Goal: Register for event/course

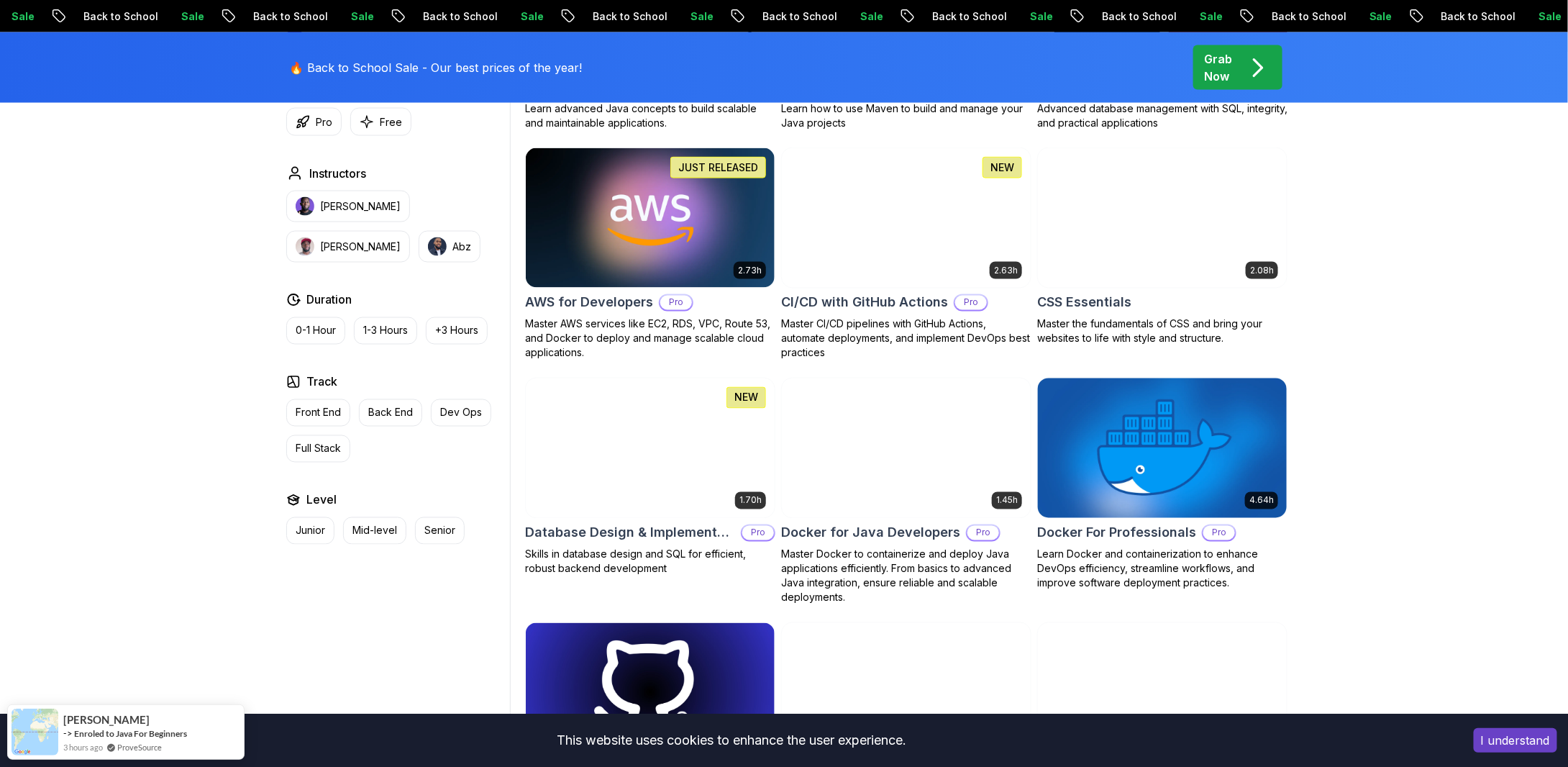
scroll to position [935, 0]
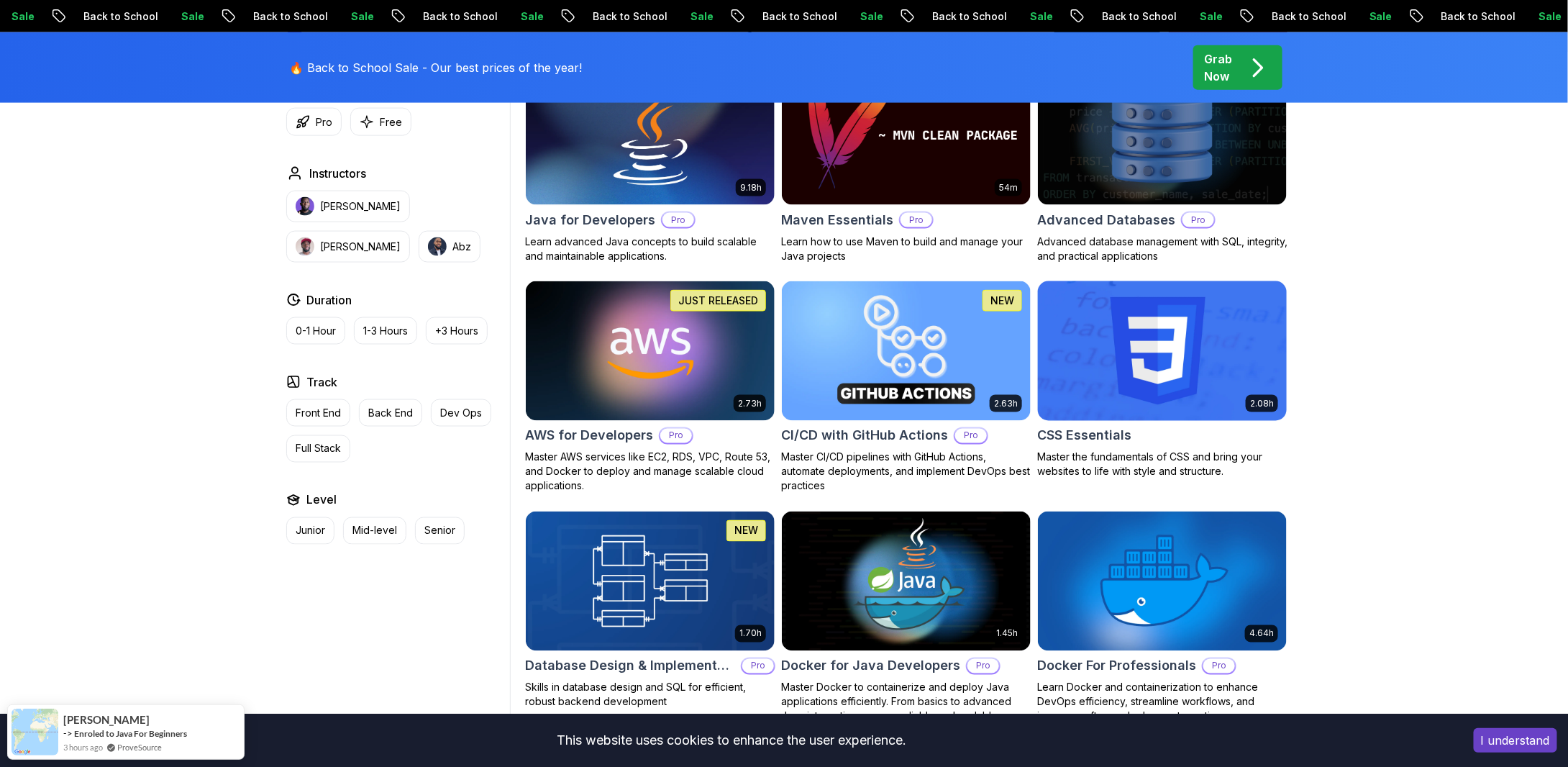
click at [1173, 364] on img at bounding box center [1162, 350] width 261 height 146
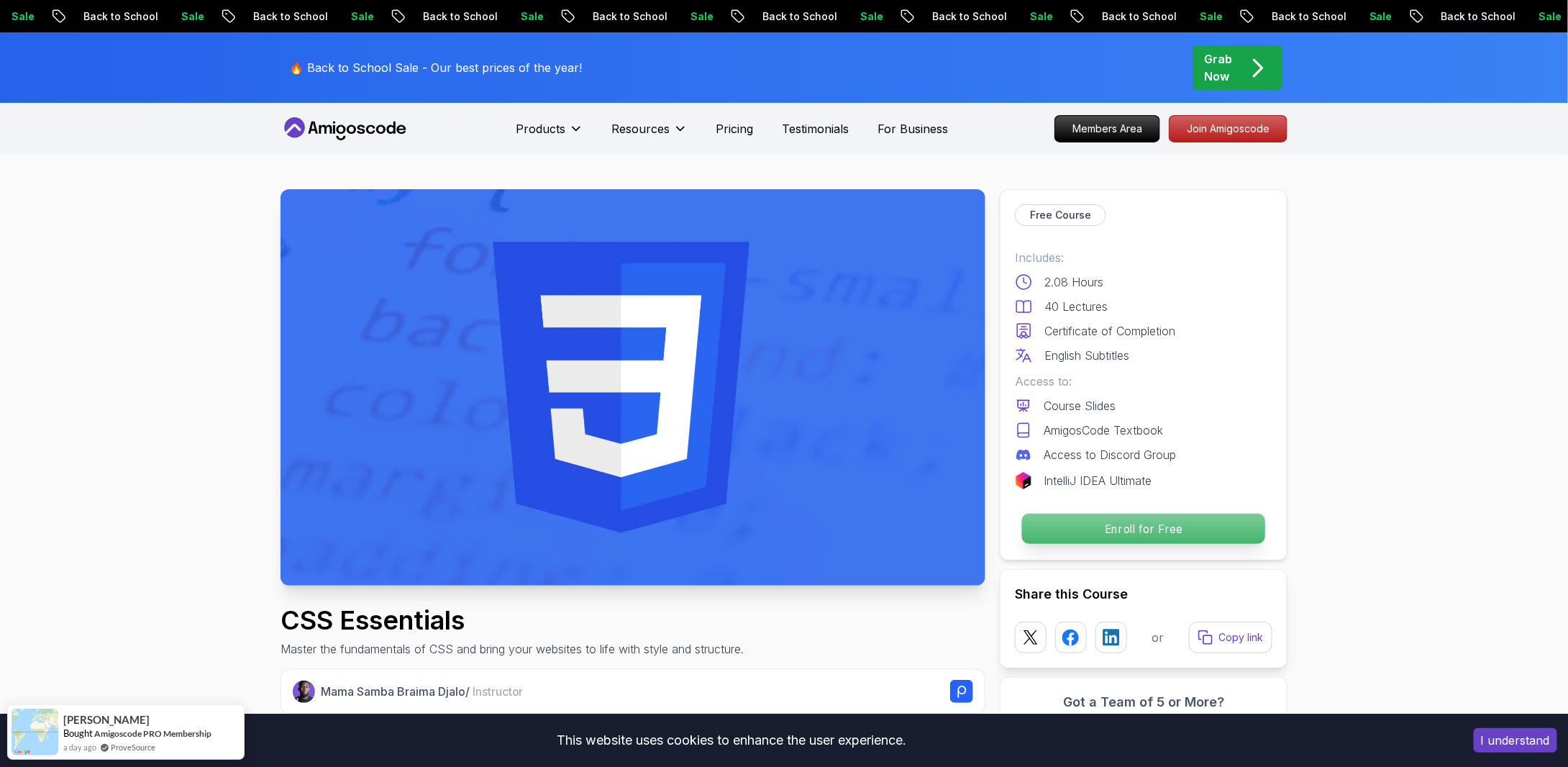
click at [1168, 523] on p "Enroll for Free" at bounding box center [1144, 529] width 244 height 30
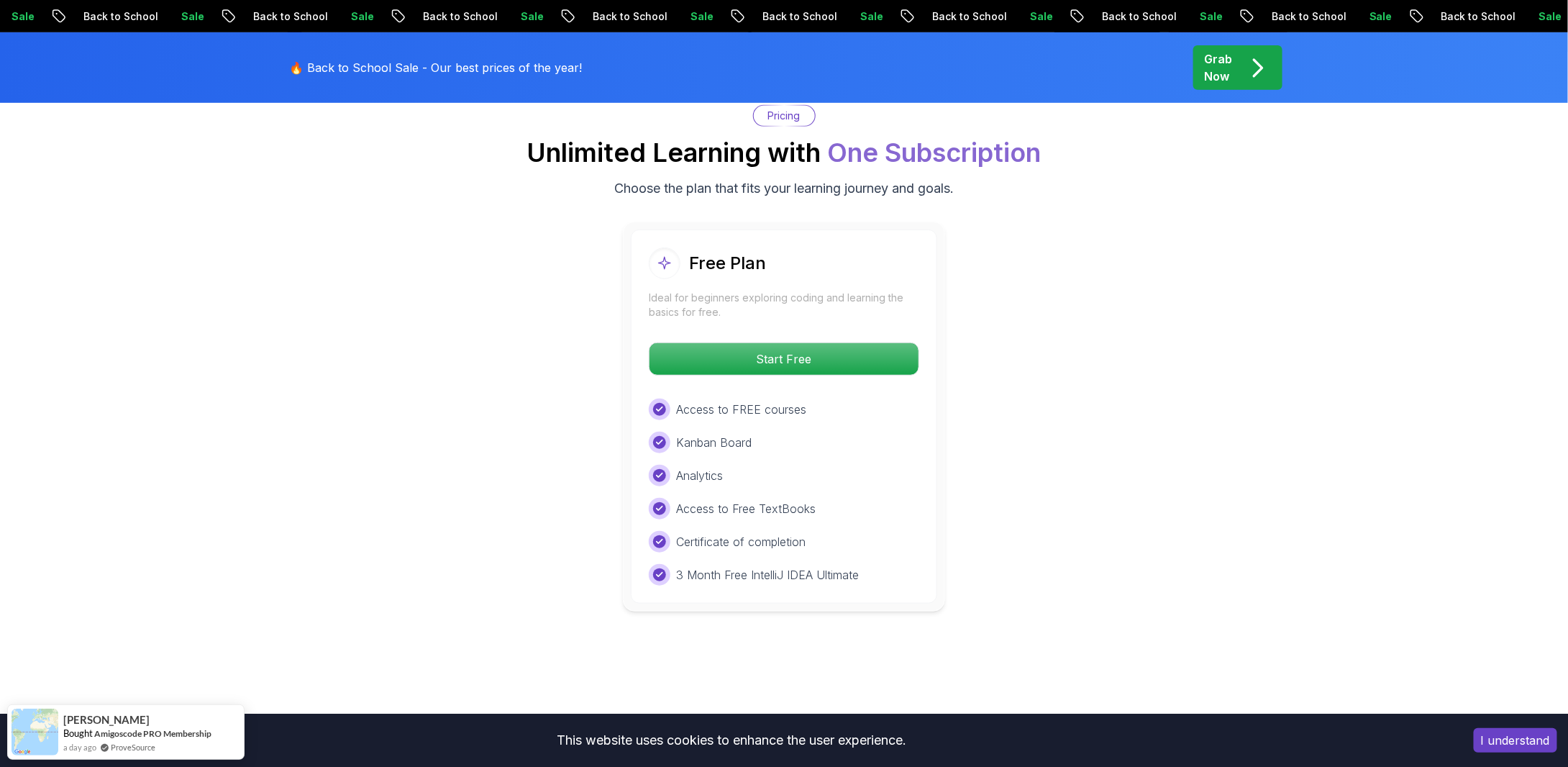
scroll to position [3019, 0]
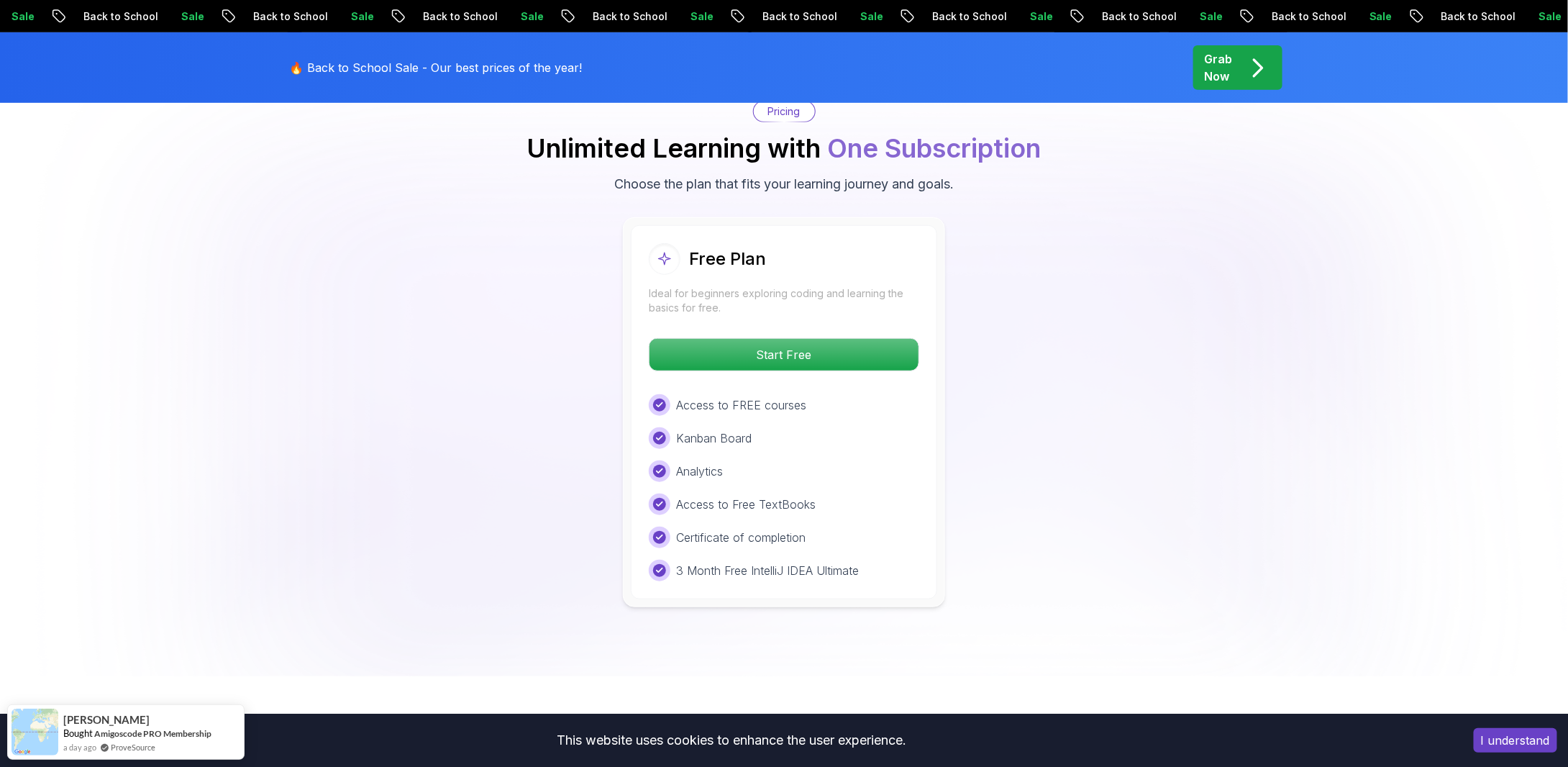
click at [781, 343] on p "Start Free" at bounding box center [784, 355] width 255 height 30
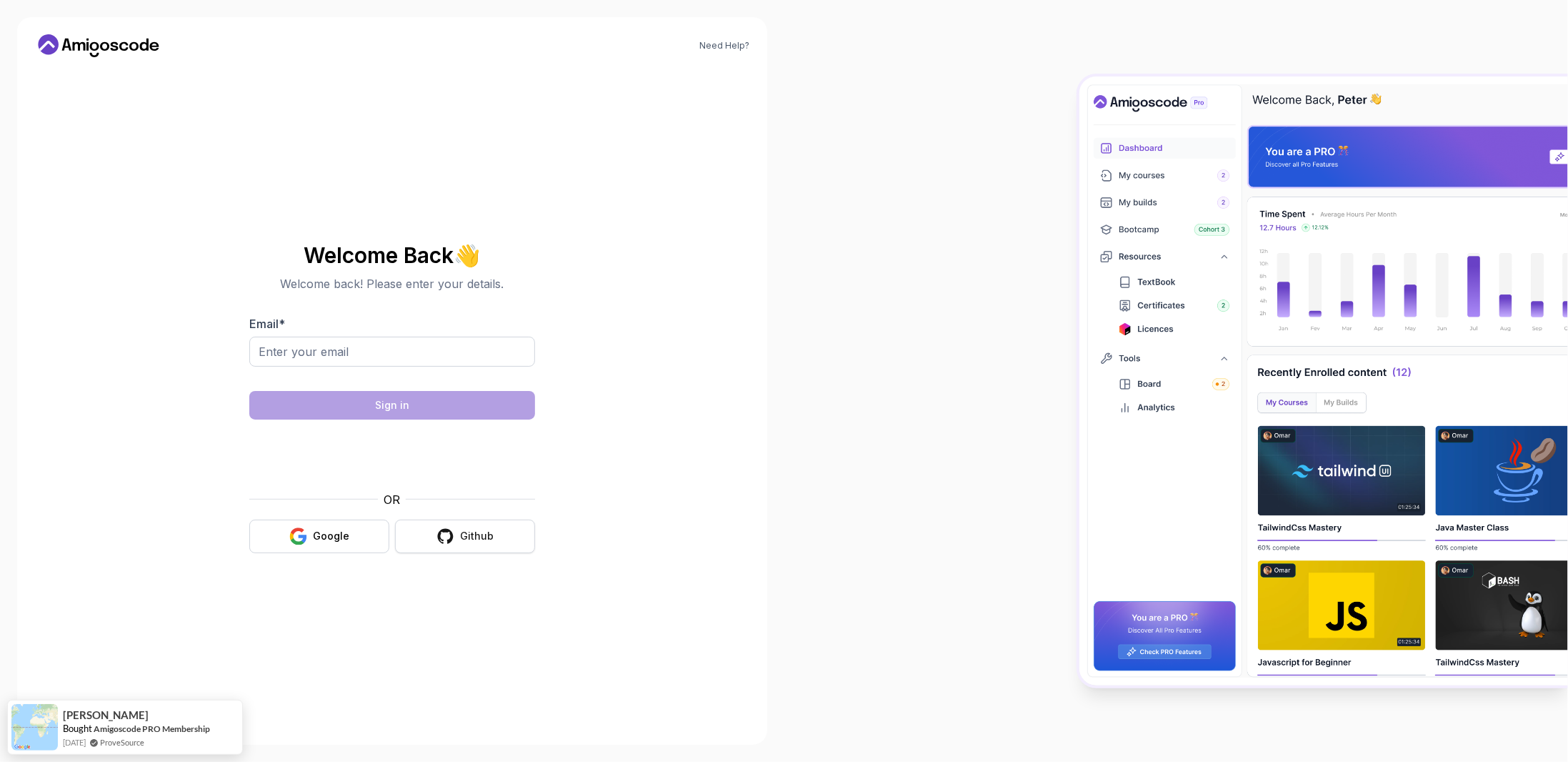
click at [477, 527] on button "Github" at bounding box center [464, 536] width 140 height 34
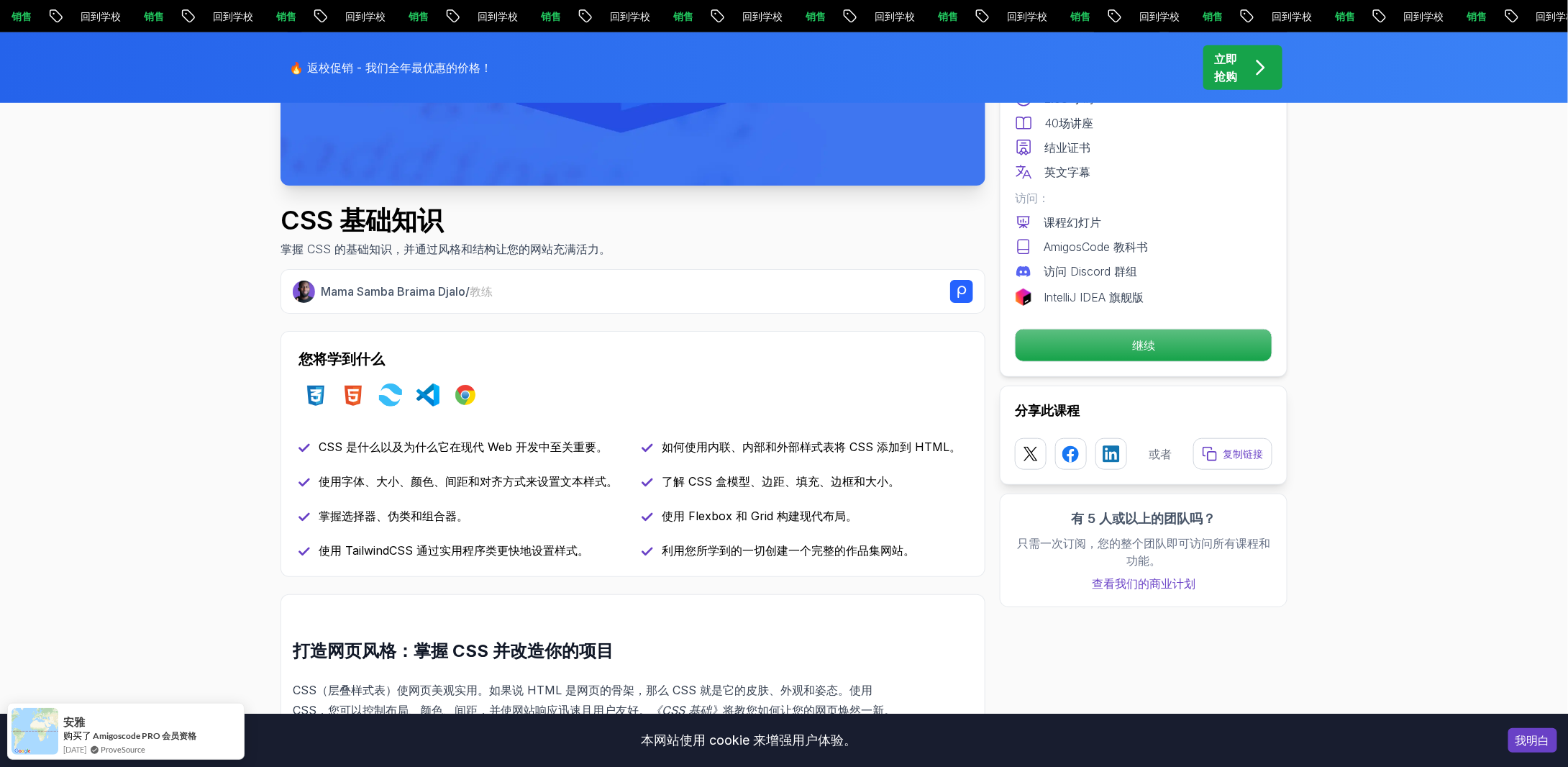
scroll to position [359, 0]
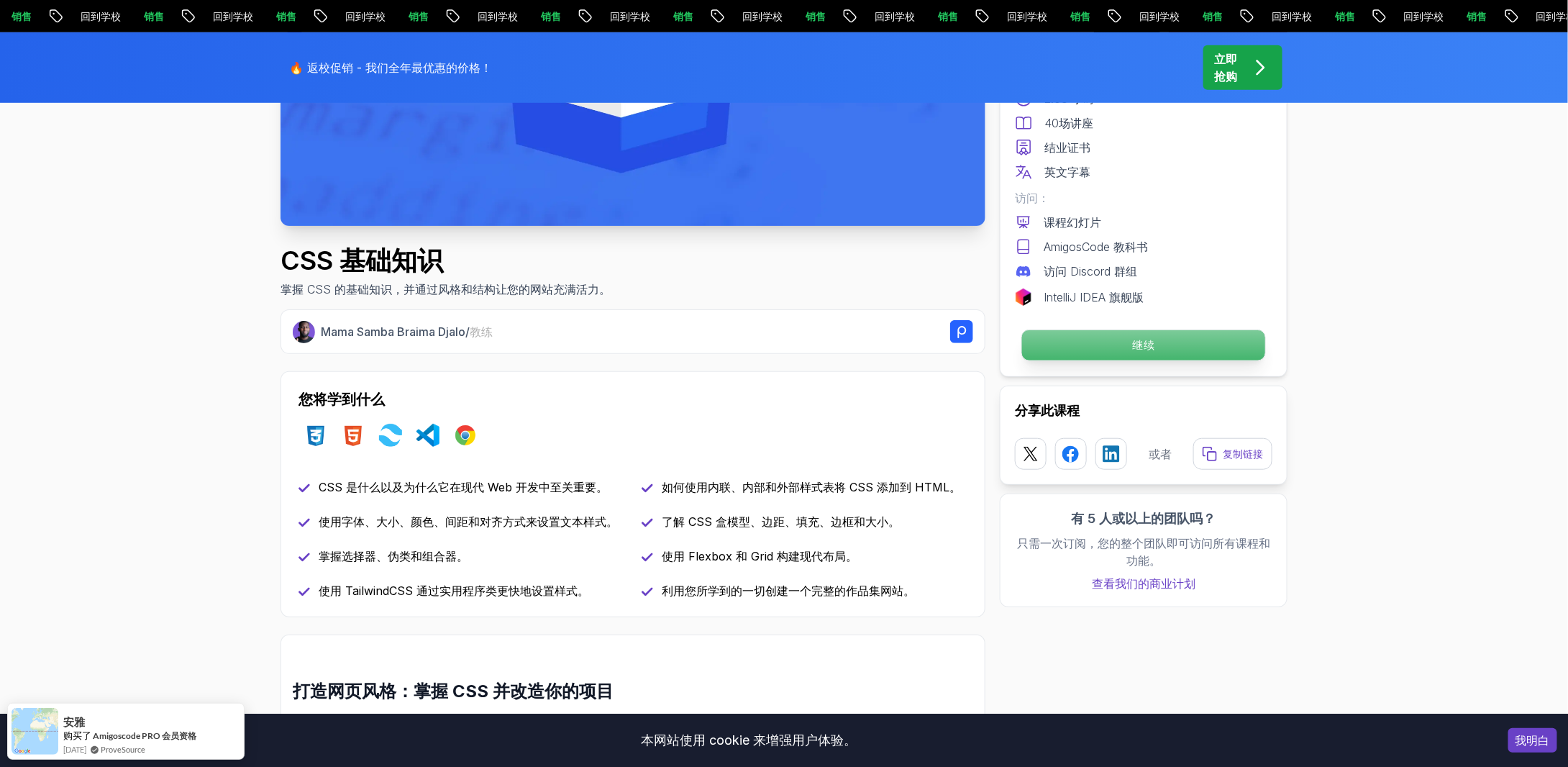
click at [1135, 354] on p "继续" at bounding box center [1144, 345] width 244 height 30
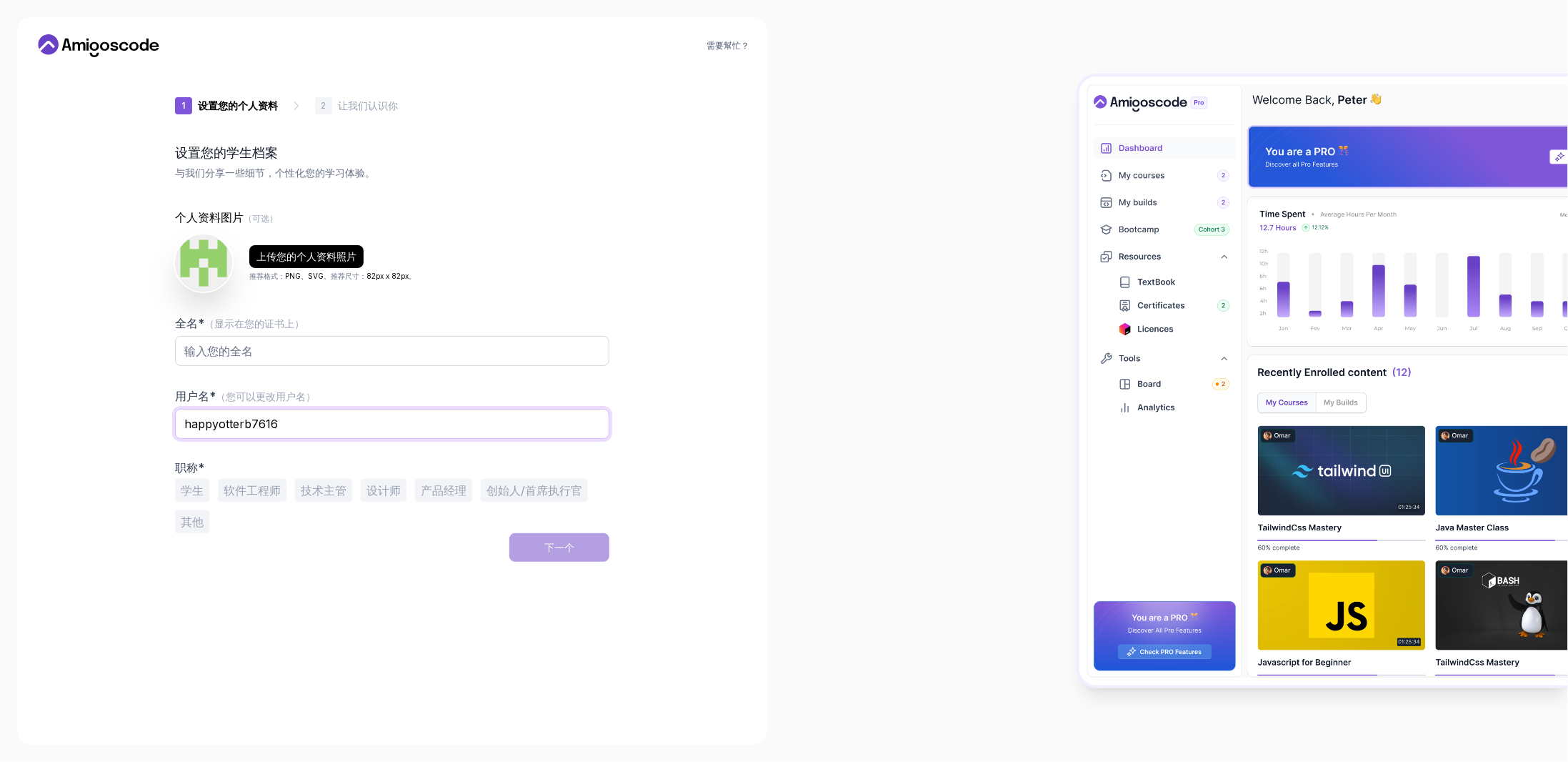
drag, startPoint x: 218, startPoint y: 423, endPoint x: 360, endPoint y: 417, distance: 142.1
click at [360, 417] on input "happyotterb7616" at bounding box center [391, 424] width 434 height 30
click at [223, 425] on input "happyweveryday" at bounding box center [391, 424] width 434 height 30
type input "happyeveryday"
click at [264, 361] on input "全名* （显示在您的证书上）" at bounding box center [391, 351] width 434 height 30
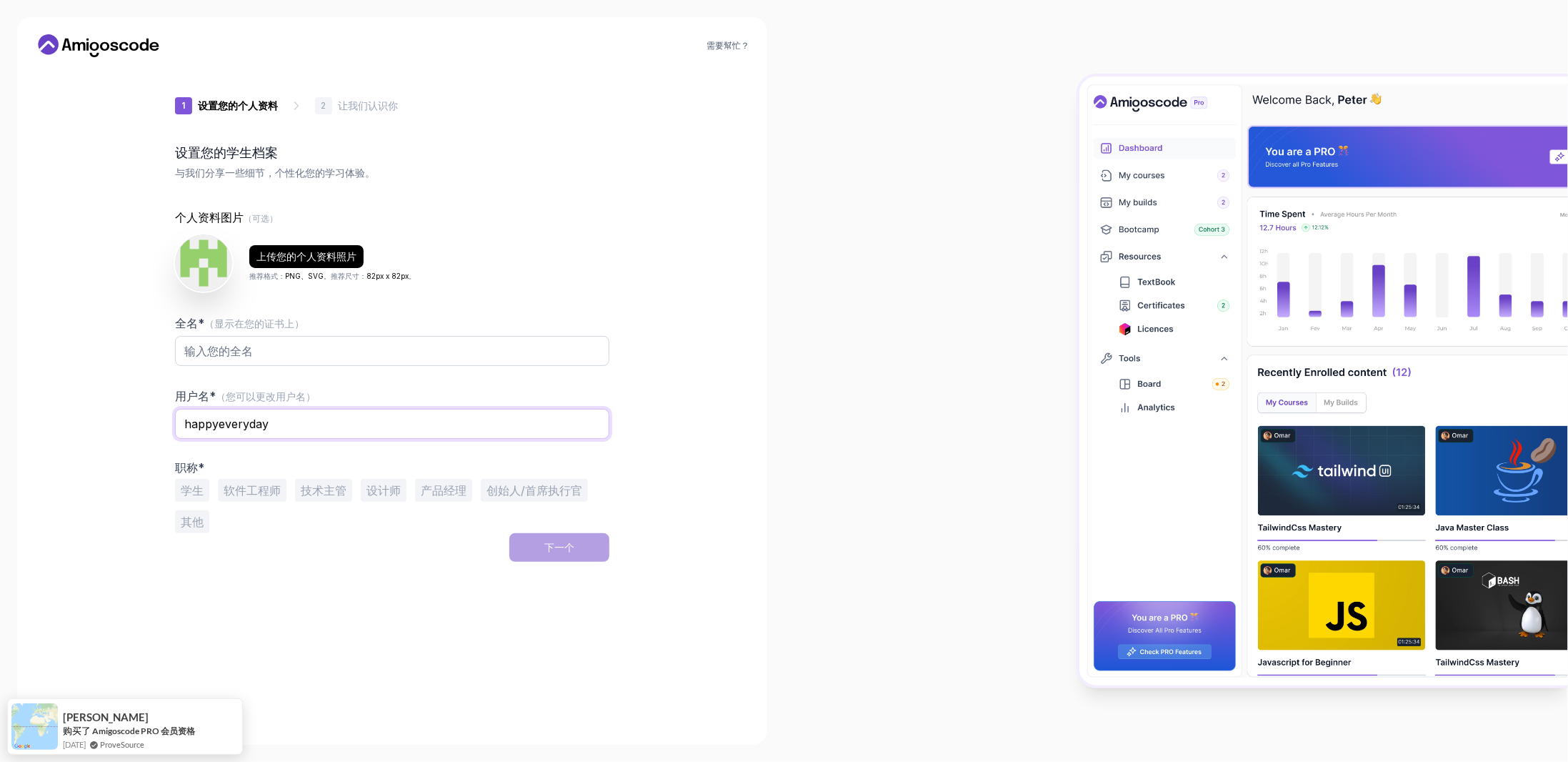
click at [223, 425] on input "happyeveryday" at bounding box center [391, 424] width 434 height 30
click at [223, 425] on input "happyeveryday" at bounding box center [391, 424] width 434 height 30
click at [209, 346] on input "全名* （显示在您的证书上）" at bounding box center [391, 351] width 434 height 30
paste input "happyeveryday"
type input "happyeveryday"
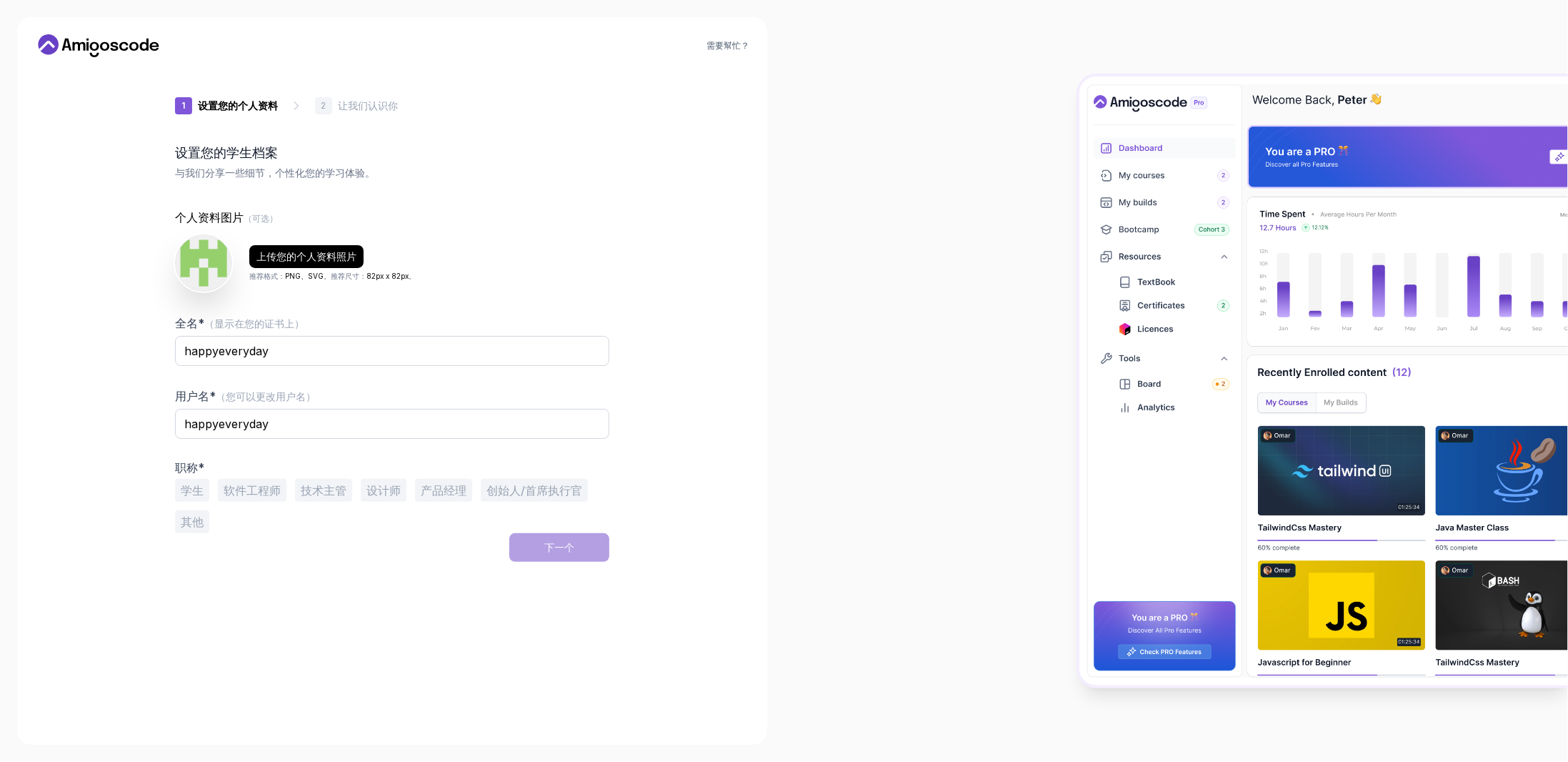
click at [576, 248] on div "上传您的个人资料照片 推荐格式： PNG、SVG 。推荐尺寸： 82px x 82px 。" at bounding box center [391, 263] width 434 height 57
click at [199, 486] on font "学生" at bounding box center [191, 490] width 23 height 14
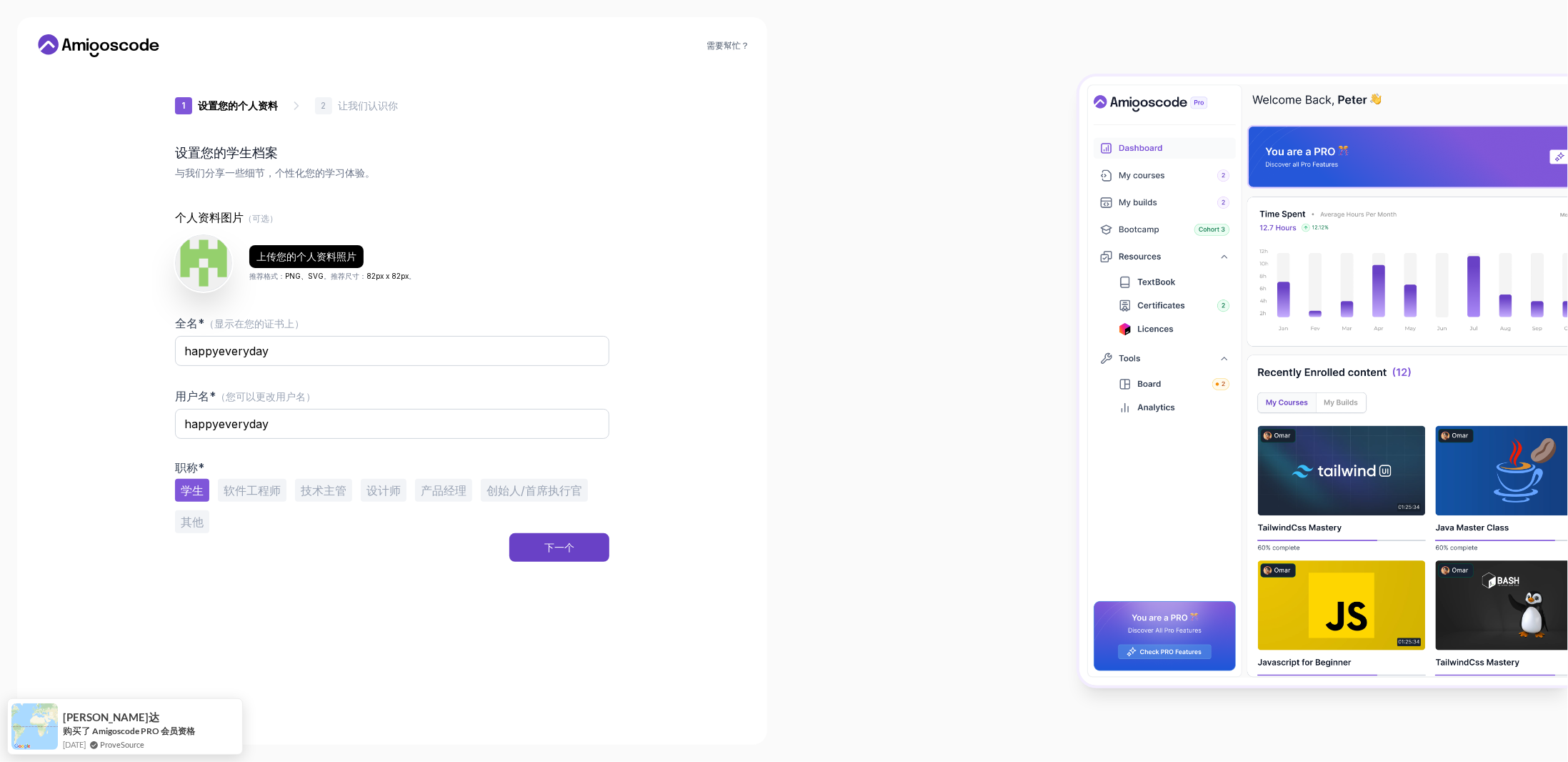
drag, startPoint x: 195, startPoint y: 486, endPoint x: 220, endPoint y: 489, distance: 25.2
click at [196, 486] on font "学生" at bounding box center [191, 490] width 23 height 14
click at [252, 488] on font "软件工程师" at bounding box center [252, 490] width 57 height 14
click at [328, 491] on font "技术主管" at bounding box center [323, 490] width 45 height 14
click at [270, 491] on font "软件工程师" at bounding box center [252, 490] width 57 height 14
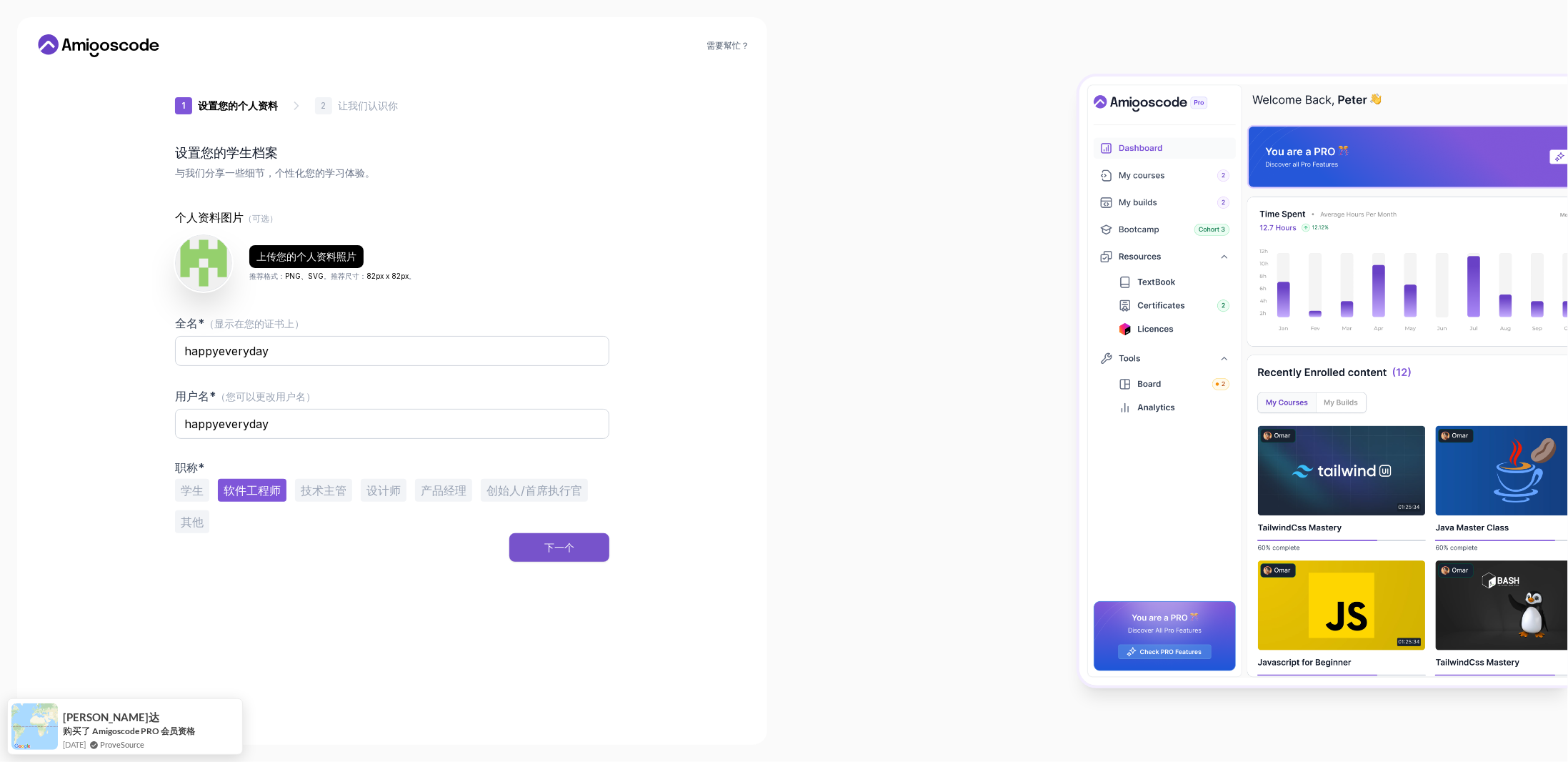
click at [546, 547] on font "下一个" at bounding box center [559, 547] width 30 height 12
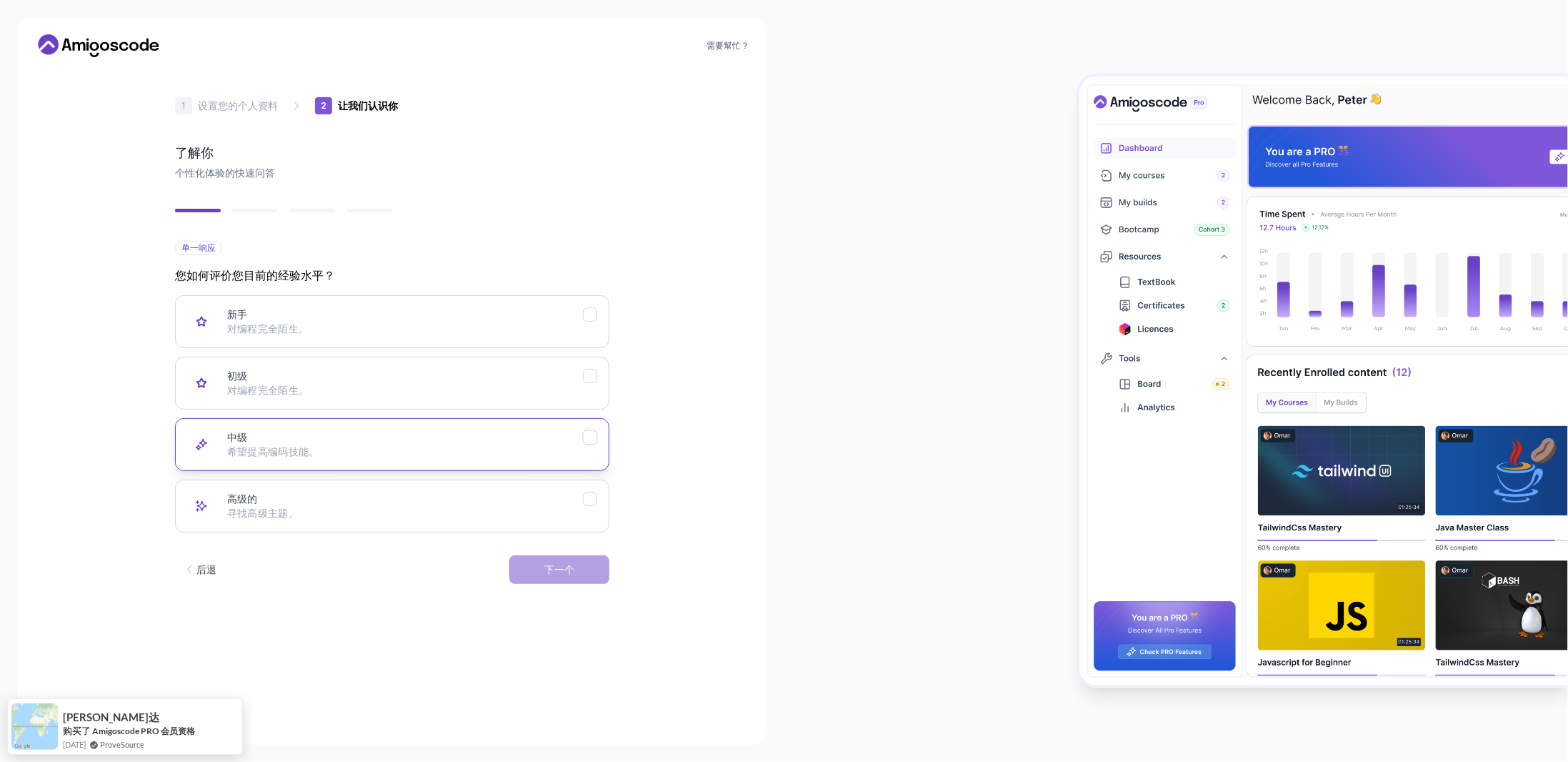
click at [543, 444] on p "希望提高编码技能。" at bounding box center [406, 451] width 356 height 14
click at [581, 567] on button "下一个" at bounding box center [559, 570] width 100 height 29
click at [414, 334] on p "Node.js、Python、Java" at bounding box center [406, 328] width 356 height 14
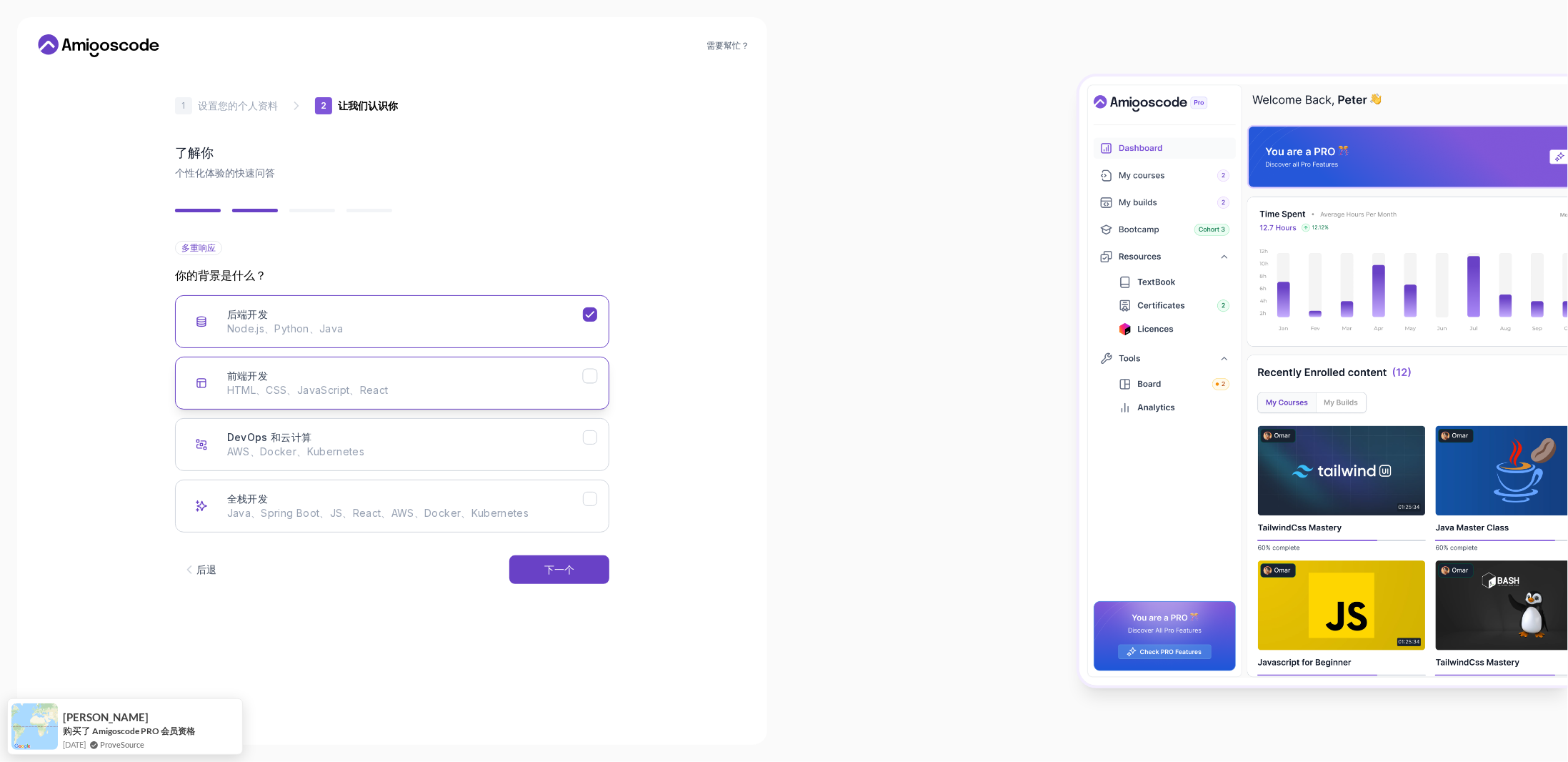
click at [416, 400] on button "前端开发 HTML、CSS、JavaScript、React" at bounding box center [391, 382] width 434 height 53
click at [561, 498] on div "全栈开发 Java、Spring Boot、JS、React、AWS、Docker、Kubernetes" at bounding box center [406, 506] width 356 height 29
click at [576, 384] on p "HTML、CSS、JavaScript、React" at bounding box center [406, 390] width 356 height 14
click at [581, 323] on p "Node.js、Python、Java" at bounding box center [406, 328] width 356 height 14
click at [547, 328] on p "Node.js、Python、Java" at bounding box center [406, 328] width 356 height 14
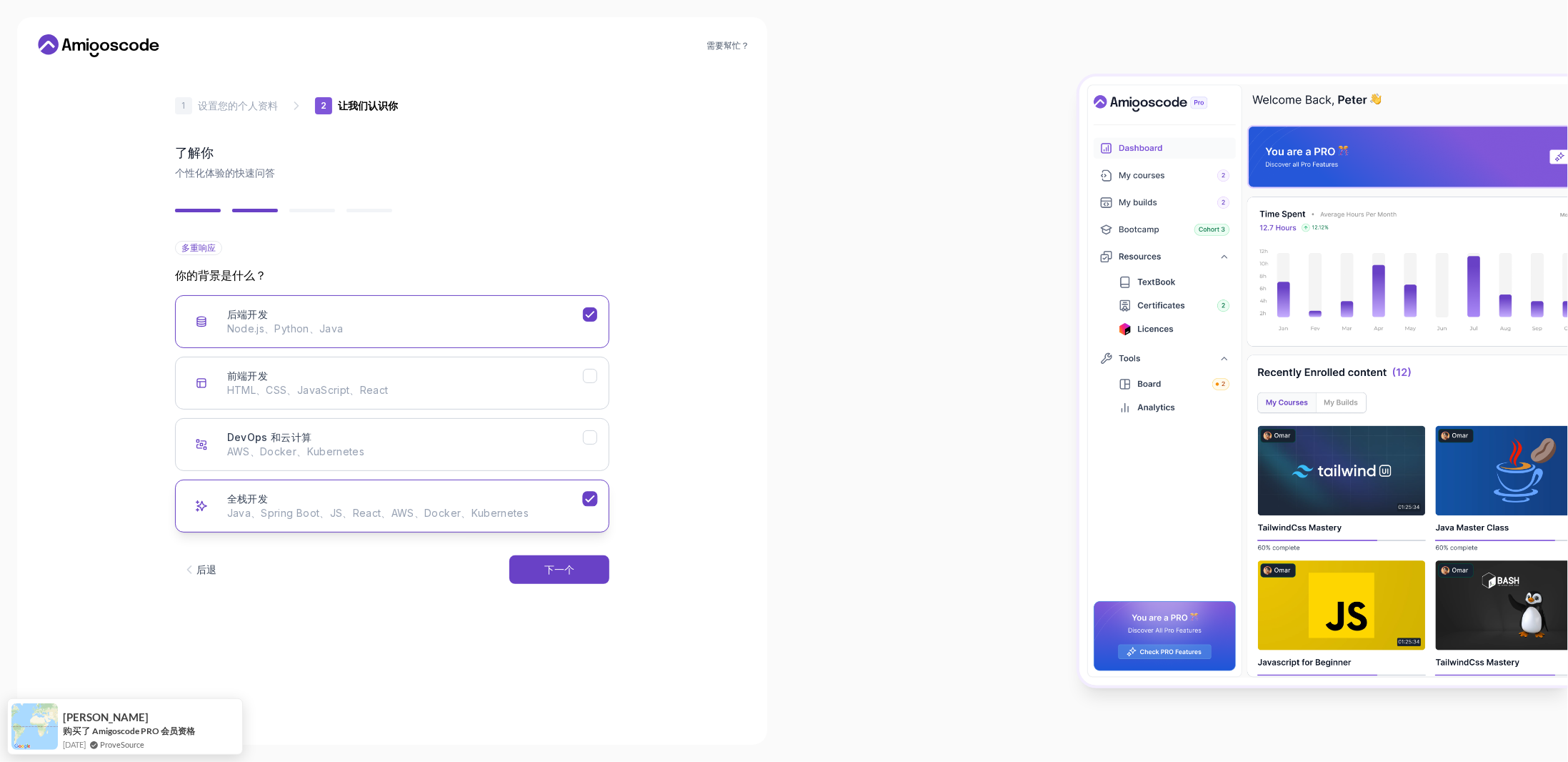
click at [564, 501] on div "全栈开发 Java、Spring Boot、JS、React、AWS、Docker、Kubernetes" at bounding box center [406, 506] width 356 height 29
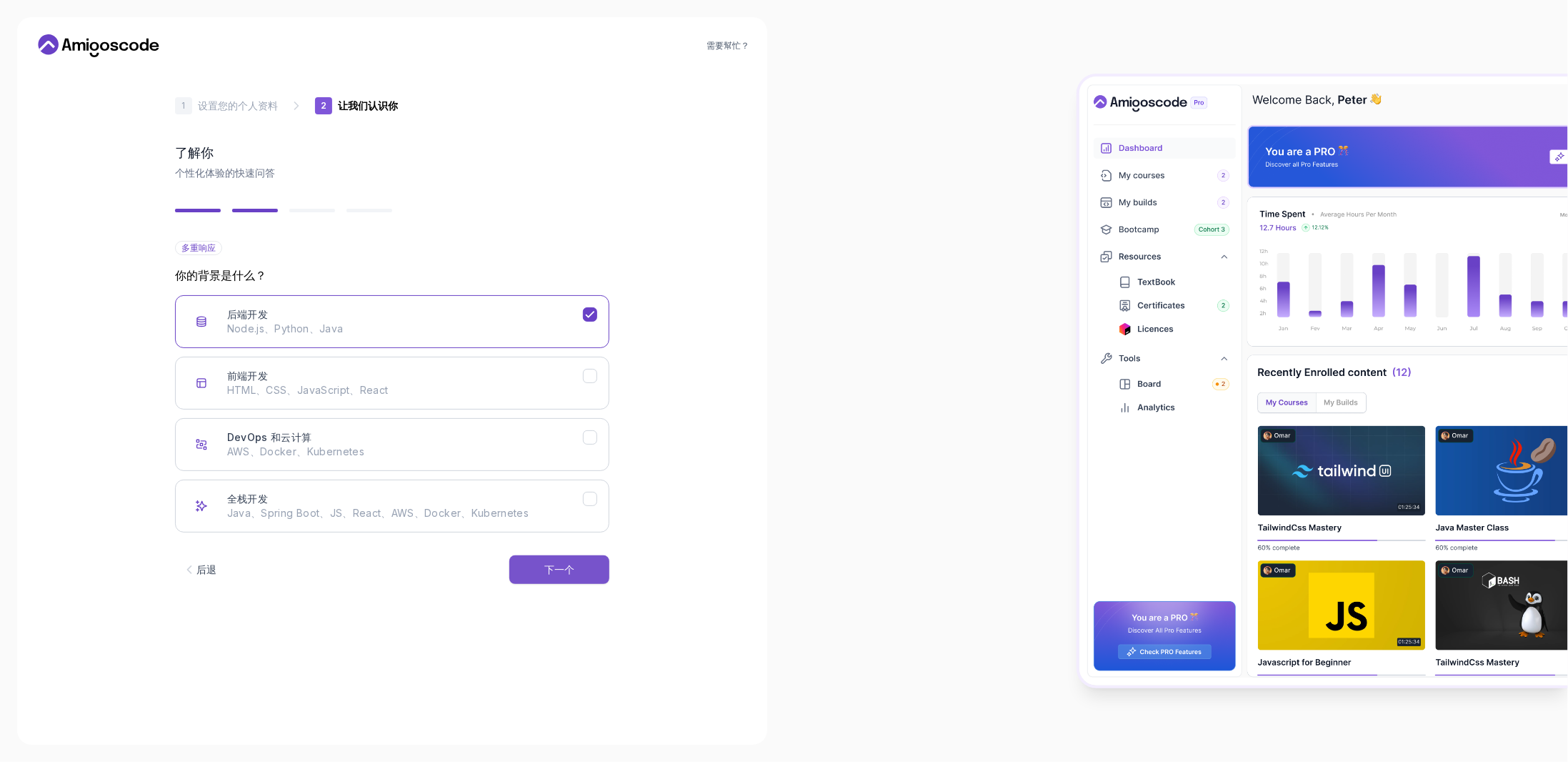
click at [558, 576] on button "下一个" at bounding box center [559, 570] width 100 height 29
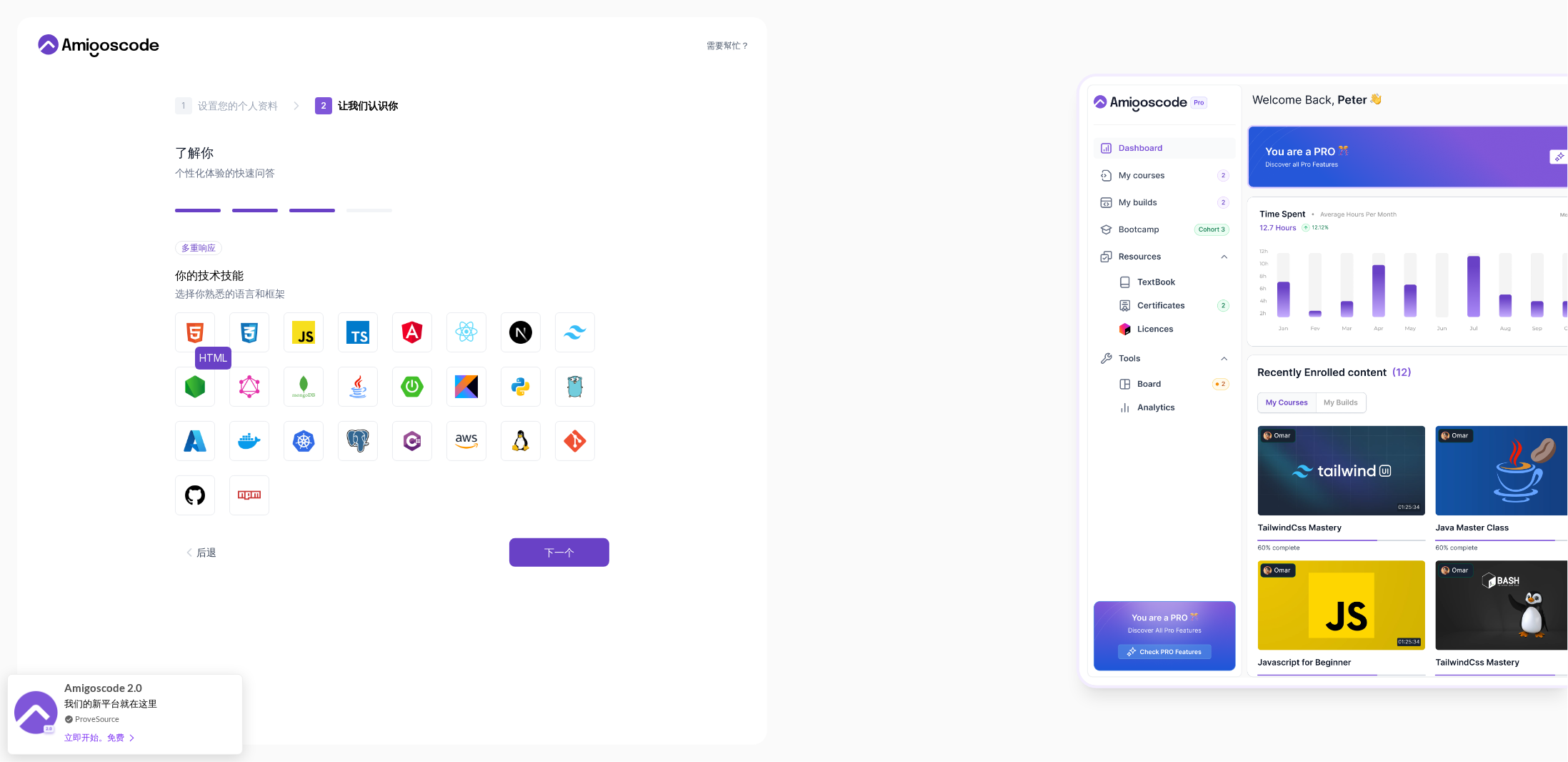
click at [198, 338] on img "button" at bounding box center [195, 332] width 23 height 23
click at [361, 389] on img "button" at bounding box center [358, 386] width 23 height 23
drag, startPoint x: 406, startPoint y: 386, endPoint x: 475, endPoint y: 383, distance: 69.1
click at [406, 386] on img "button" at bounding box center [412, 386] width 23 height 23
click at [518, 392] on img "button" at bounding box center [521, 386] width 23 height 23
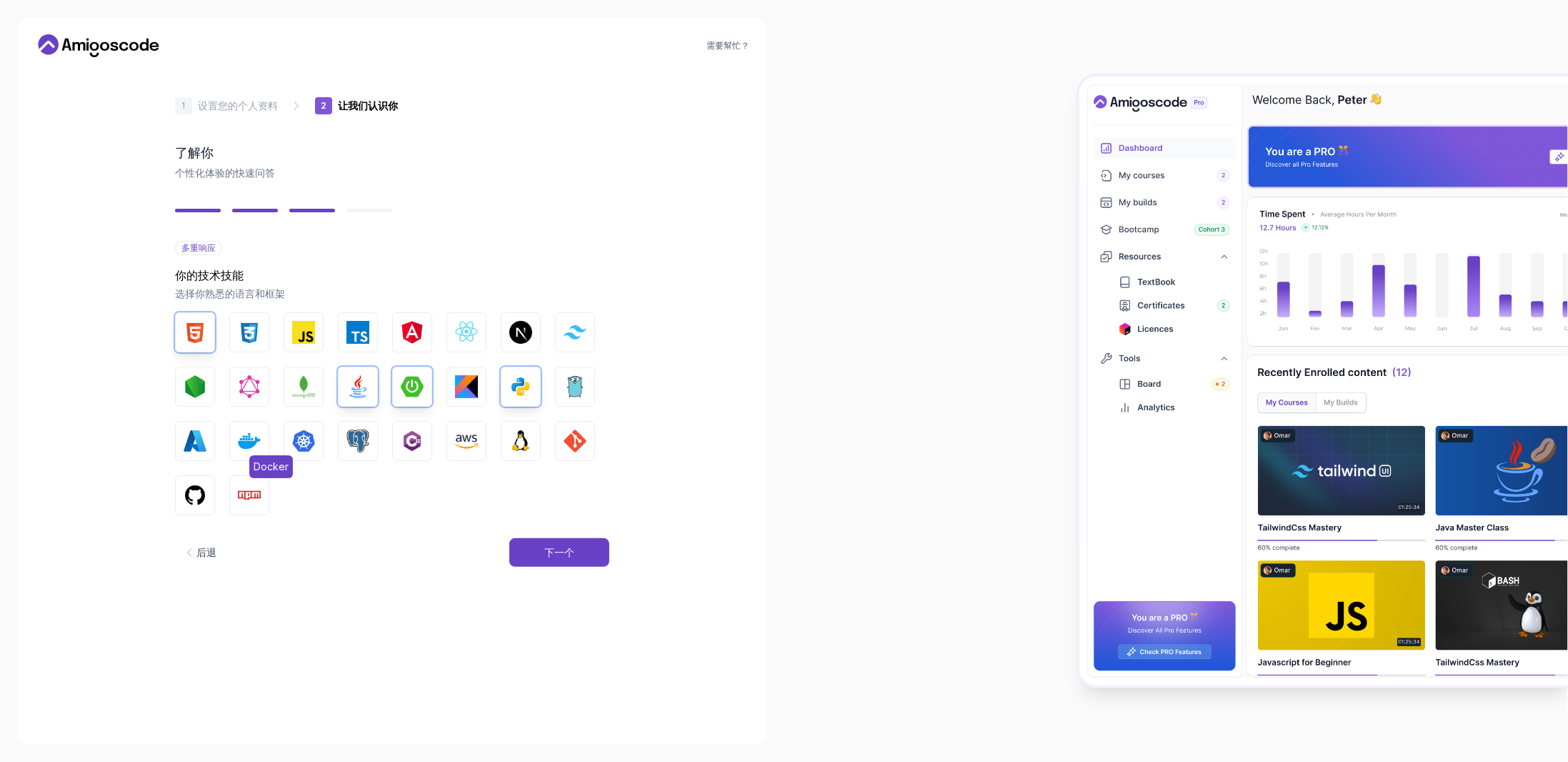
click at [240, 438] on img "button" at bounding box center [249, 440] width 23 height 23
click at [361, 445] on img "button" at bounding box center [358, 440] width 23 height 23
click at [527, 439] on img "button" at bounding box center [521, 440] width 23 height 23
click at [572, 432] on img "button" at bounding box center [574, 440] width 23 height 23
click at [254, 491] on img "button" at bounding box center [249, 495] width 23 height 23
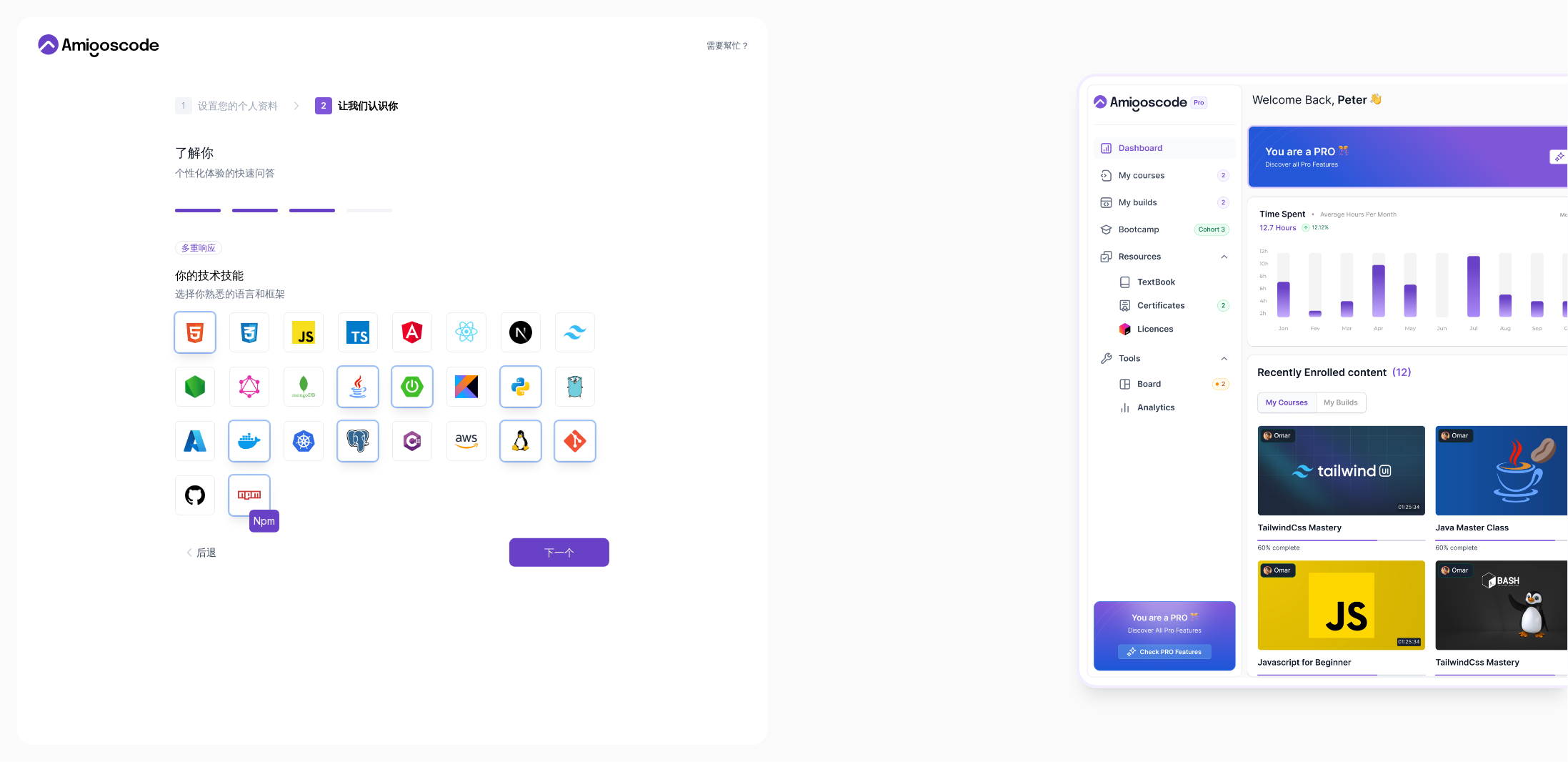
click at [254, 491] on img "button" at bounding box center [249, 495] width 23 height 23
click at [563, 560] on button "下一个" at bounding box center [559, 553] width 100 height 29
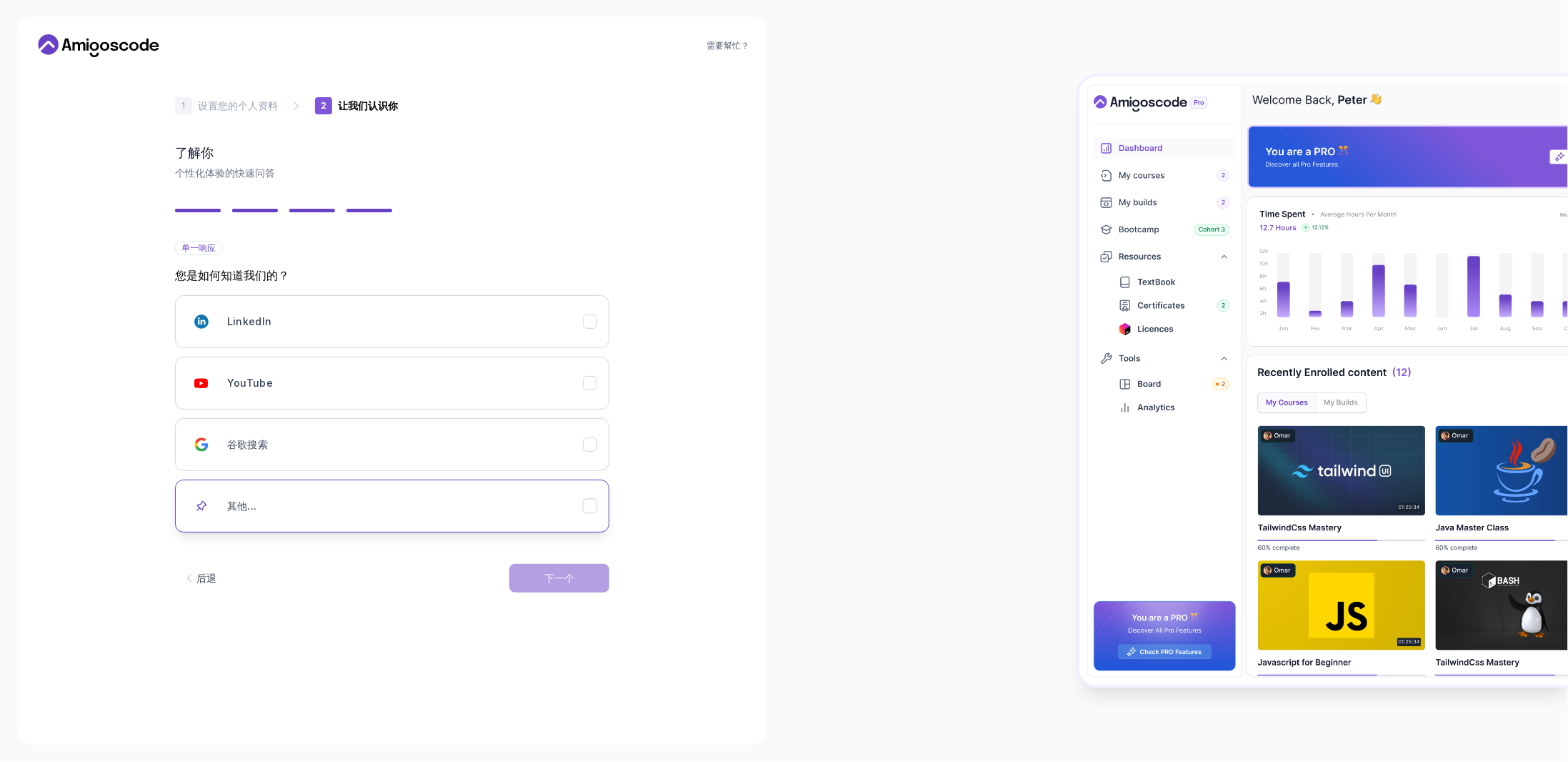
click at [417, 491] on div "其他..." at bounding box center [406, 506] width 356 height 29
click at [251, 553] on input "text" at bounding box center [391, 556] width 434 height 30
type input "github"
click at [532, 594] on button "下一个" at bounding box center [559, 600] width 100 height 29
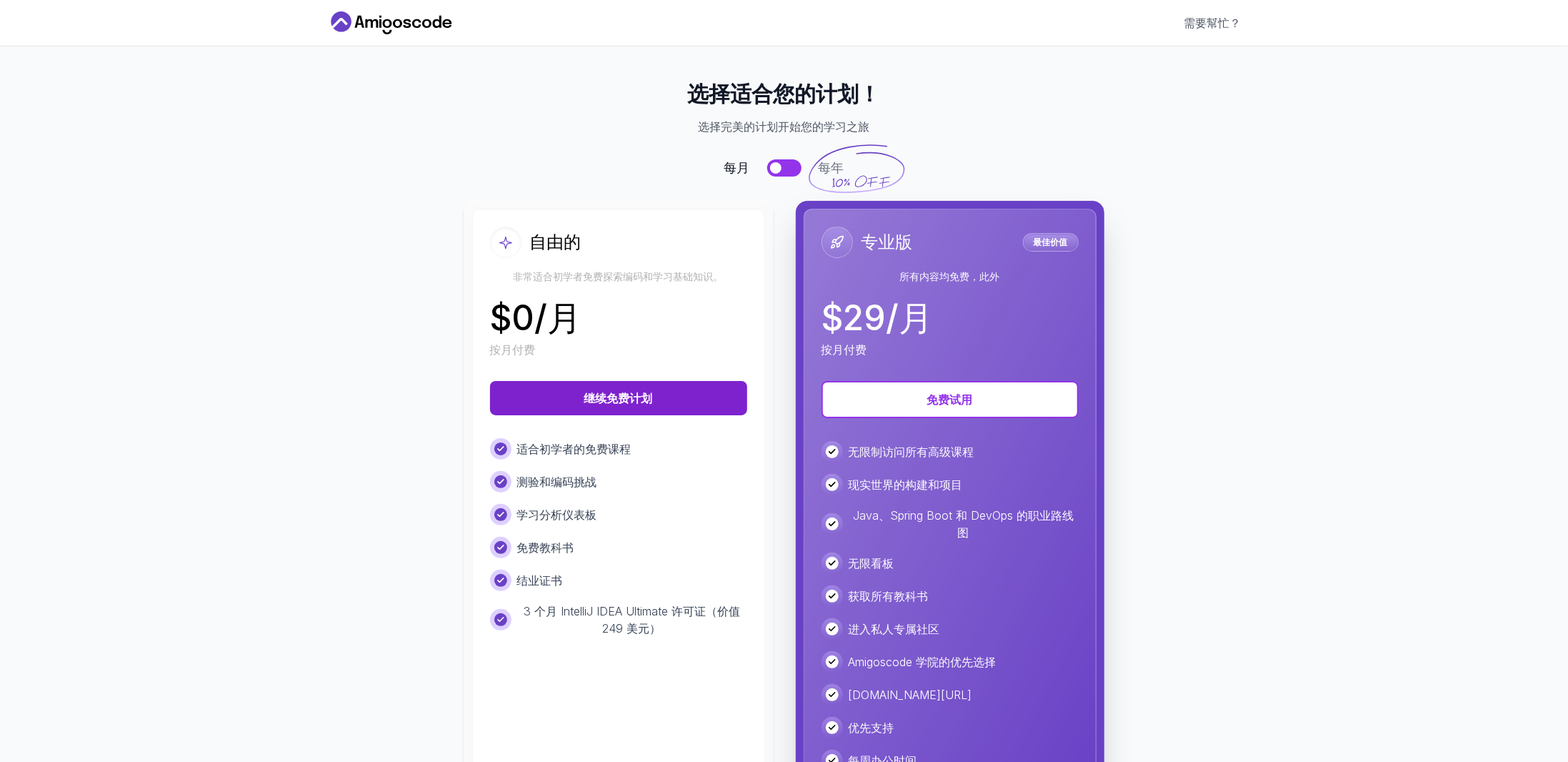
click at [652, 404] on button "继续免费计划" at bounding box center [619, 397] width 257 height 34
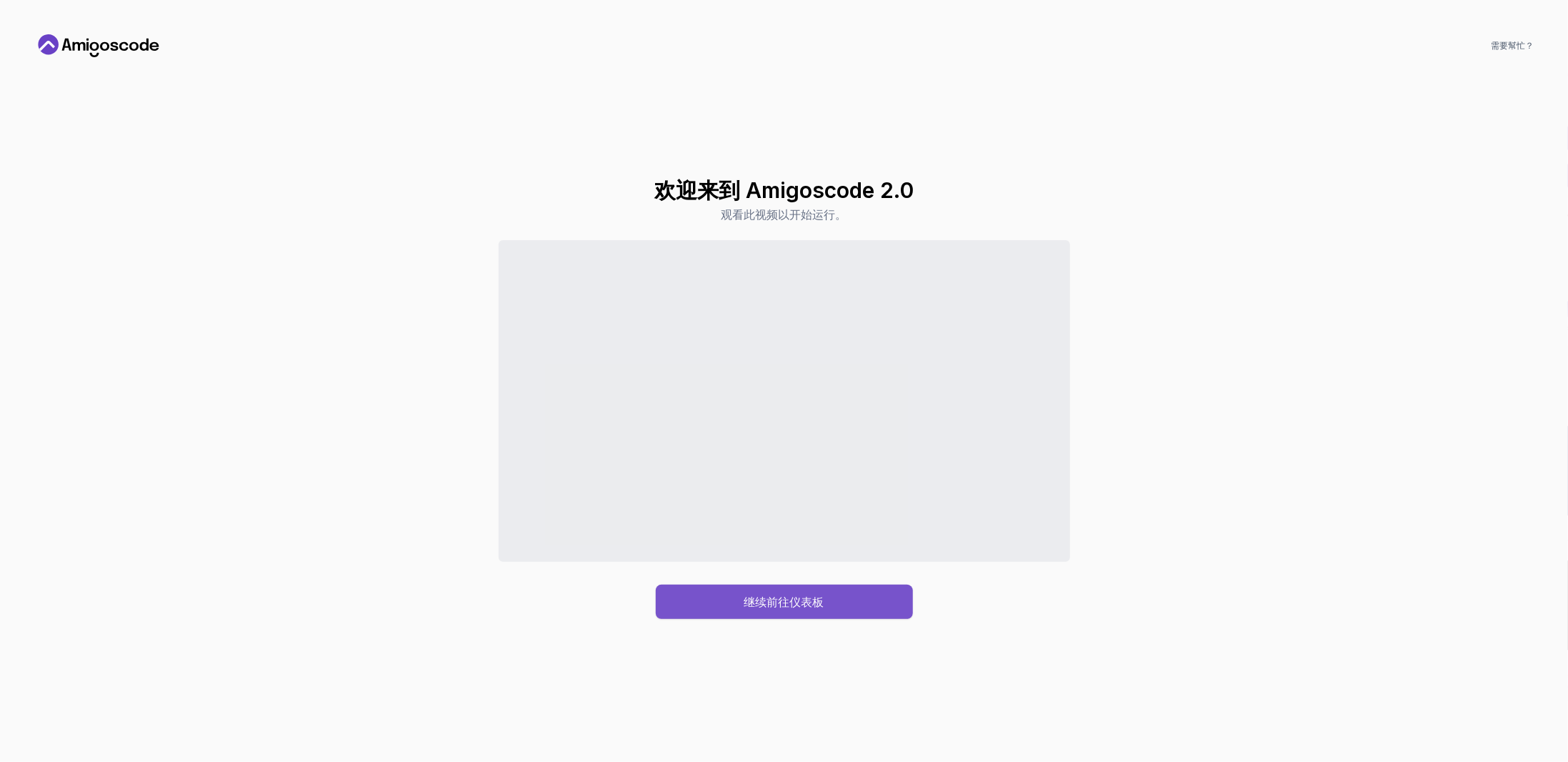
click at [768, 609] on div "继续前往仪表板" at bounding box center [784, 602] width 80 height 17
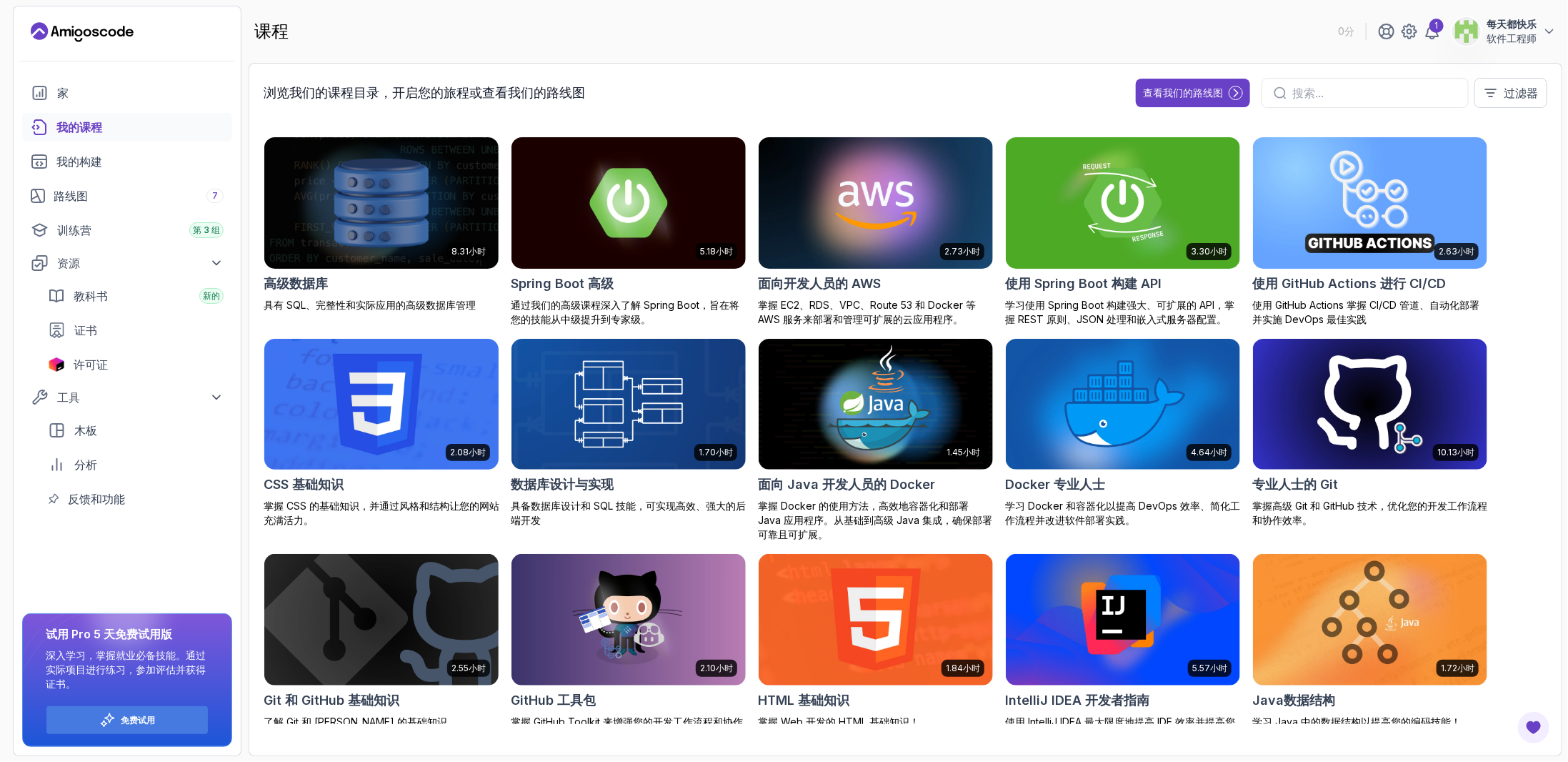
click at [343, 410] on img at bounding box center [381, 404] width 246 height 138
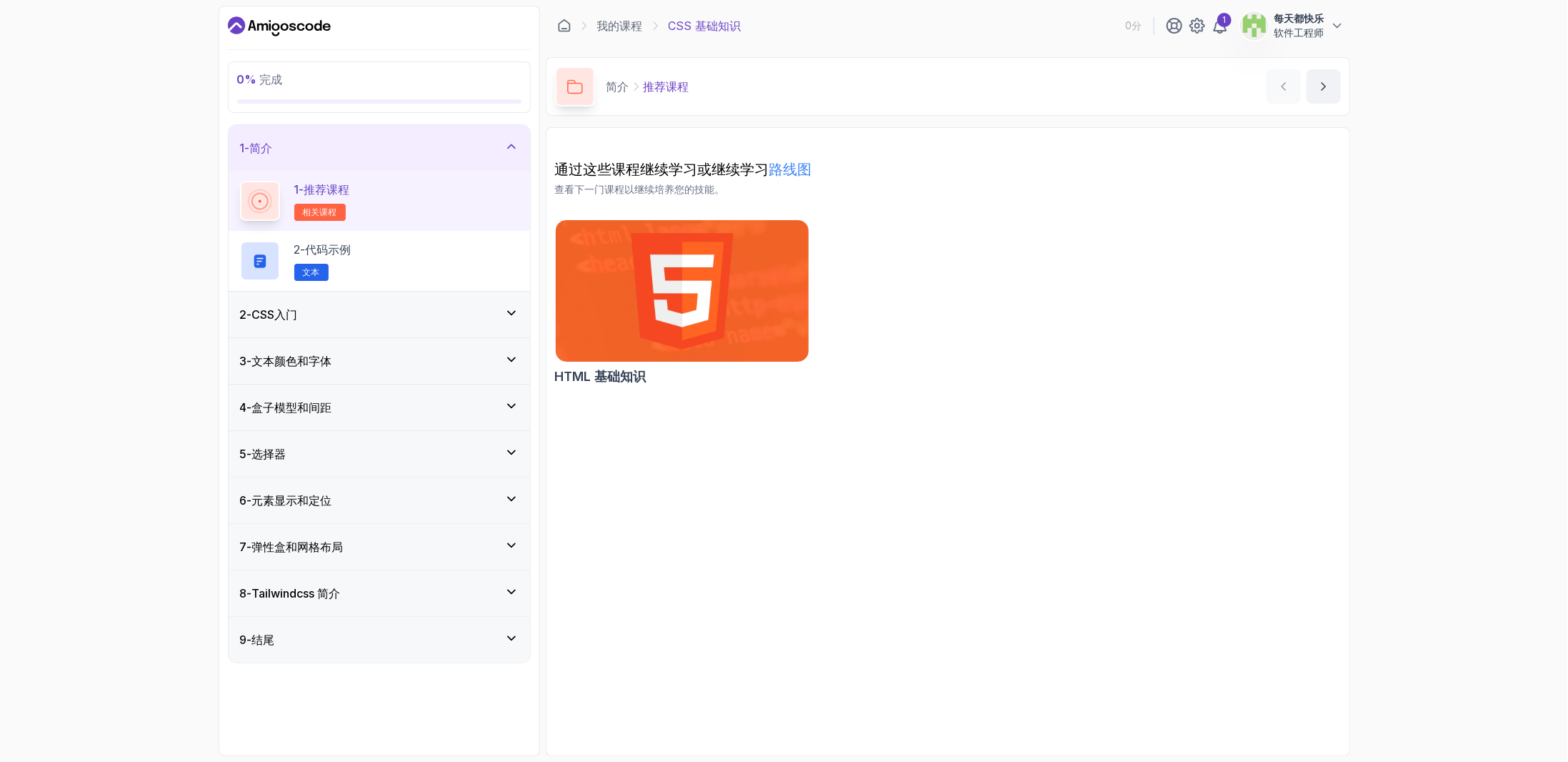
click at [668, 286] on img at bounding box center [682, 291] width 265 height 149
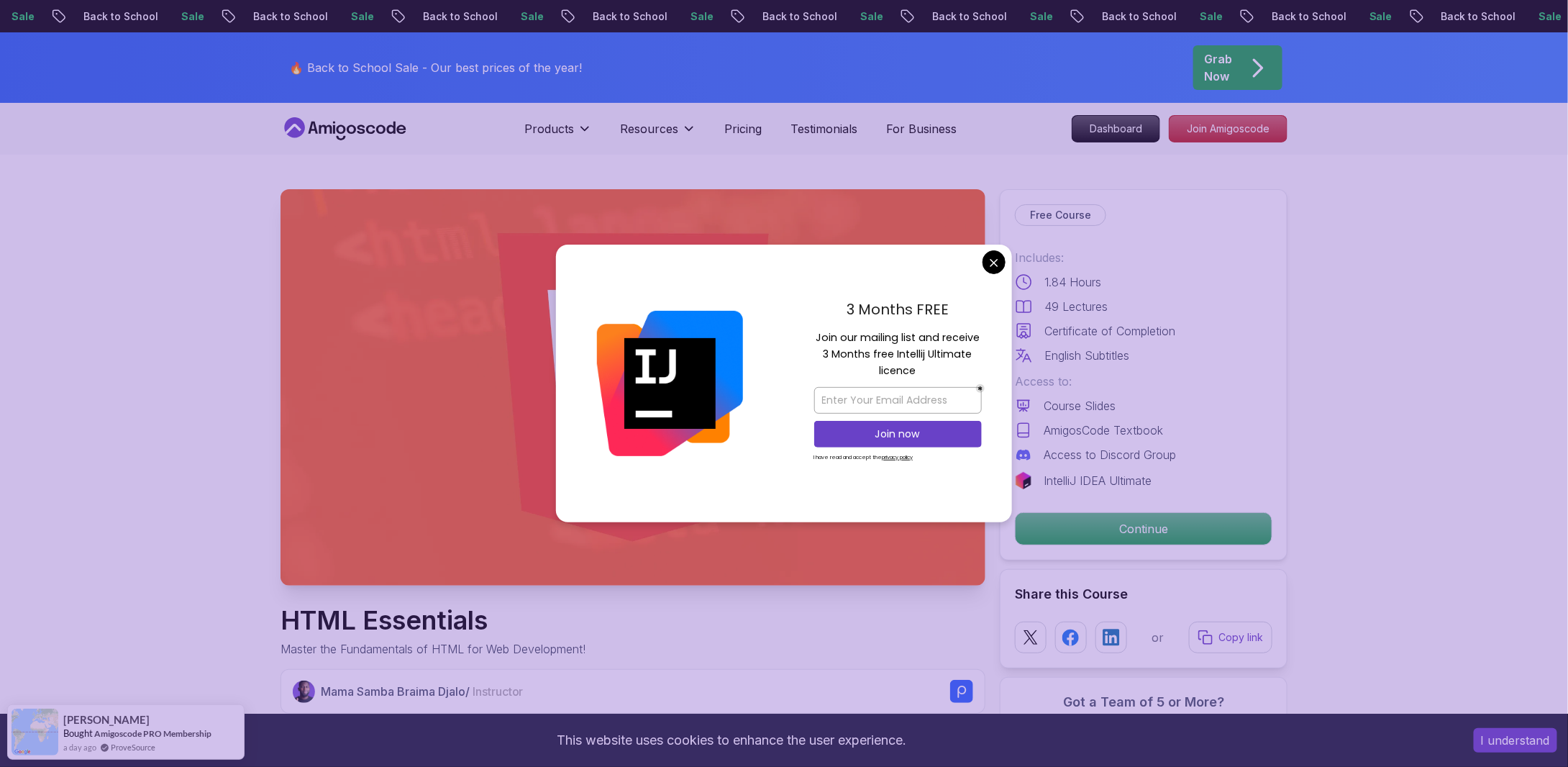
drag, startPoint x: 1005, startPoint y: 262, endPoint x: 1012, endPoint y: 258, distance: 8.1
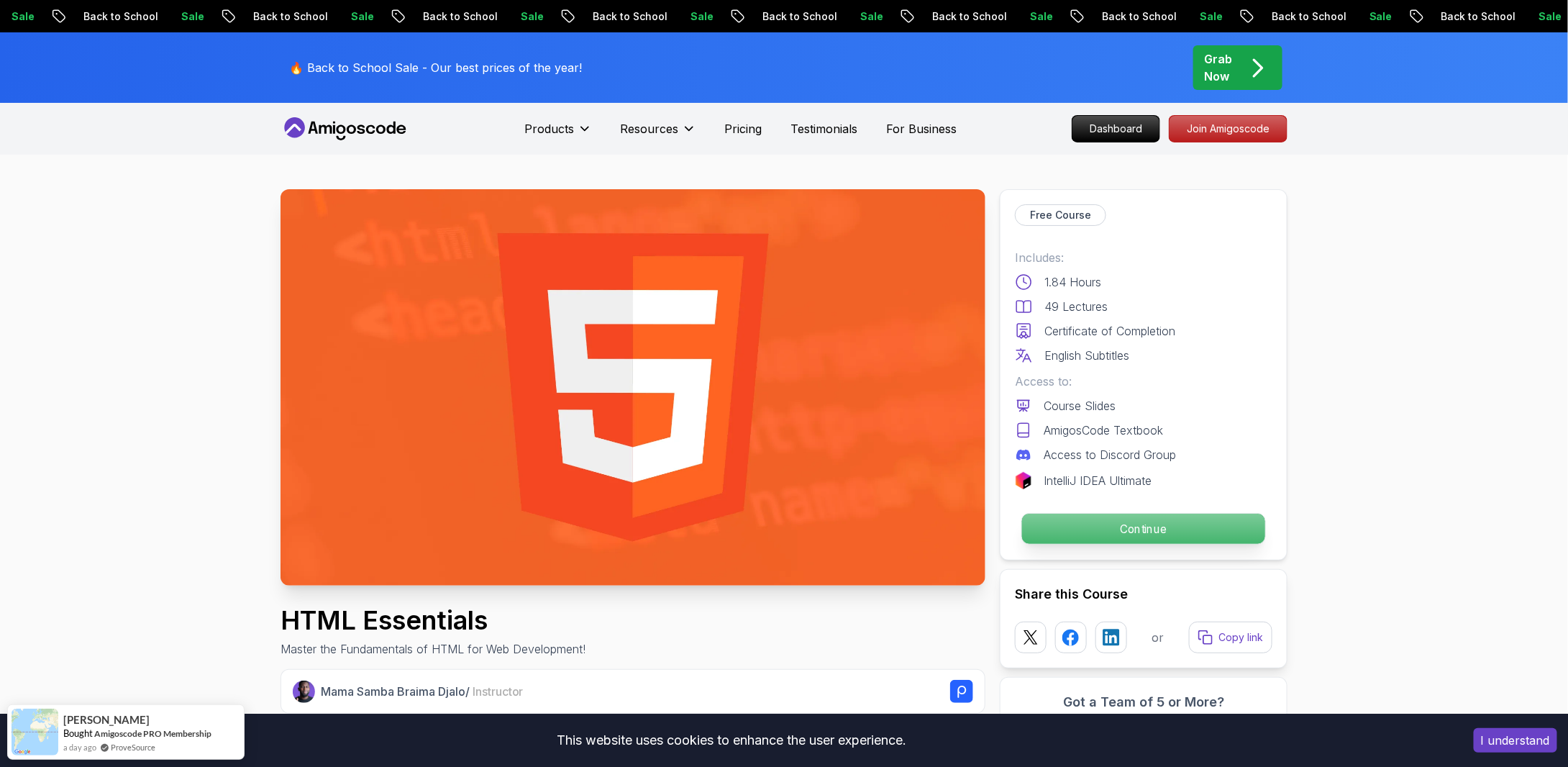
click at [1171, 525] on p "Continue" at bounding box center [1144, 529] width 244 height 30
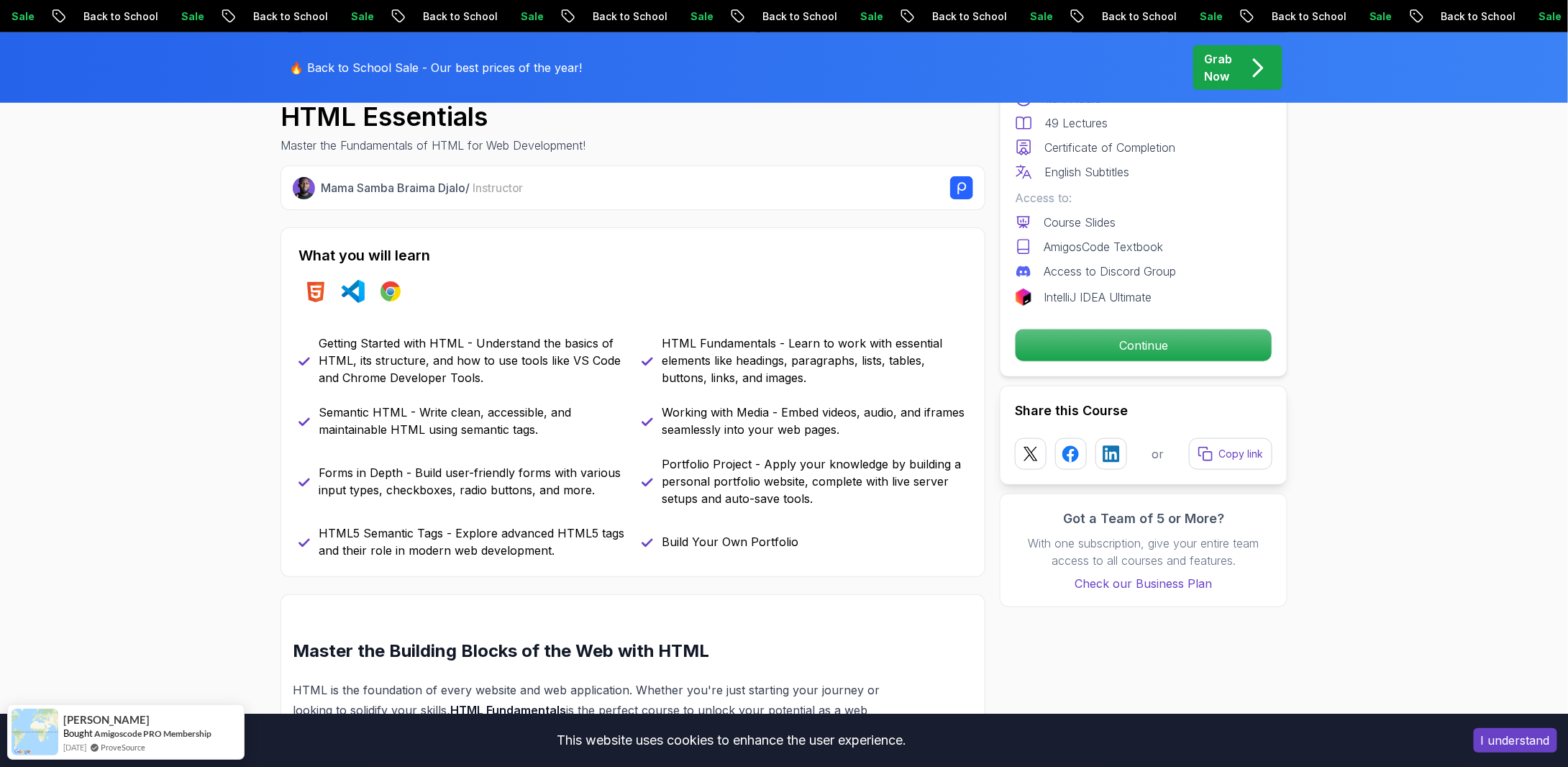
scroll to position [638, 0]
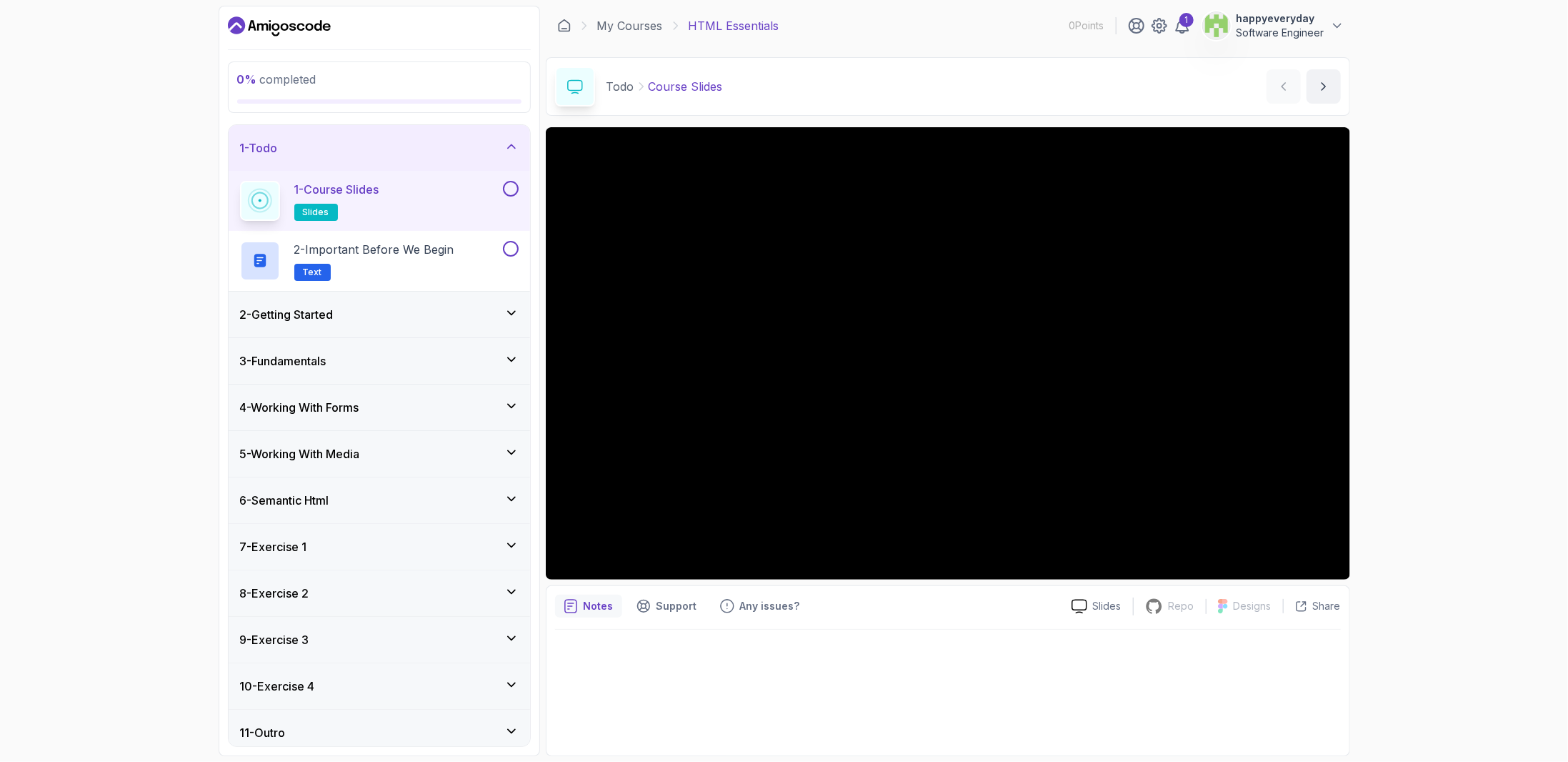
click at [307, 318] on h3 "2 - Getting Started" at bounding box center [286, 314] width 93 height 17
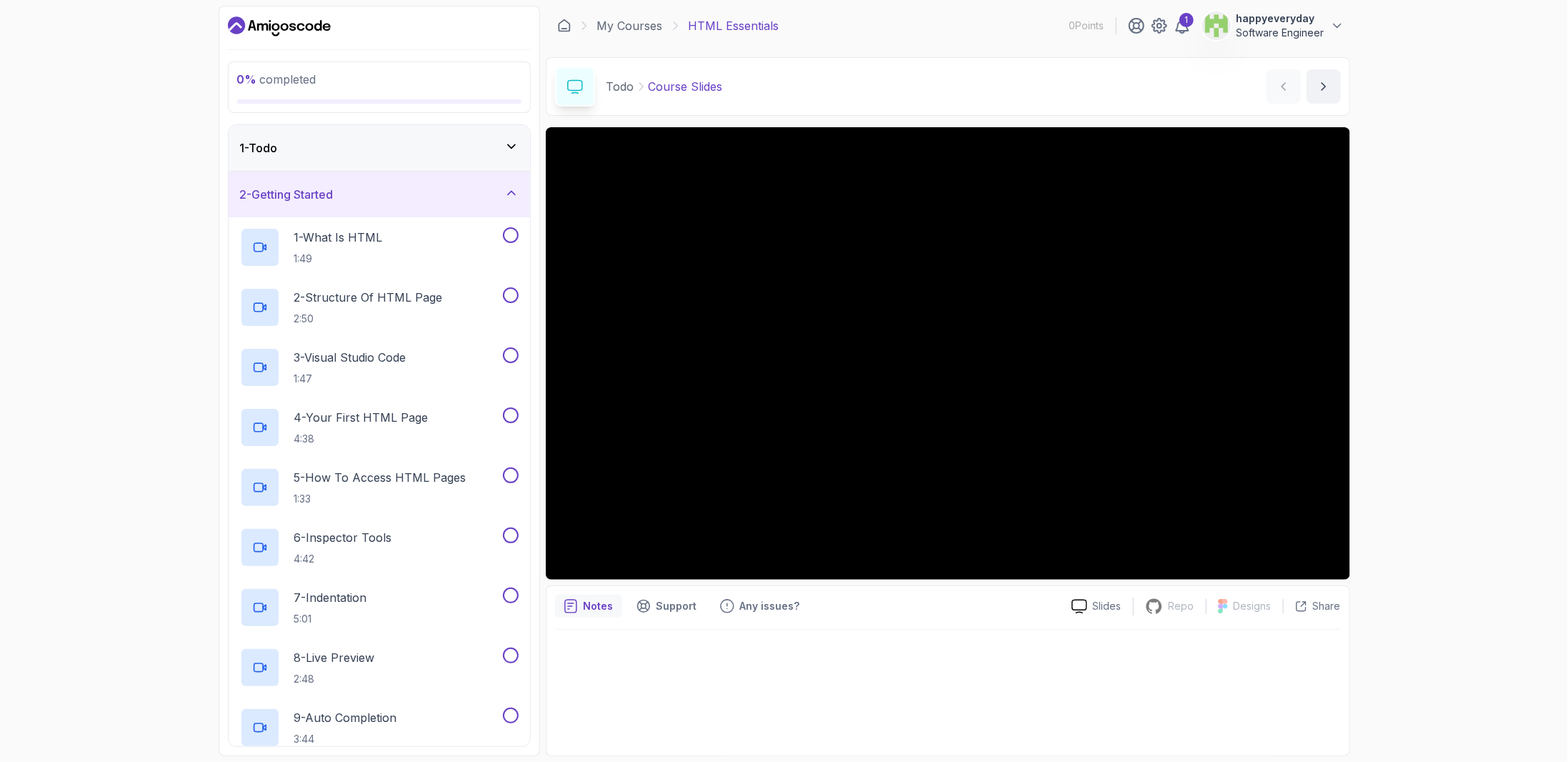
click at [432, 177] on div "2 - Getting Started" at bounding box center [379, 194] width 302 height 45
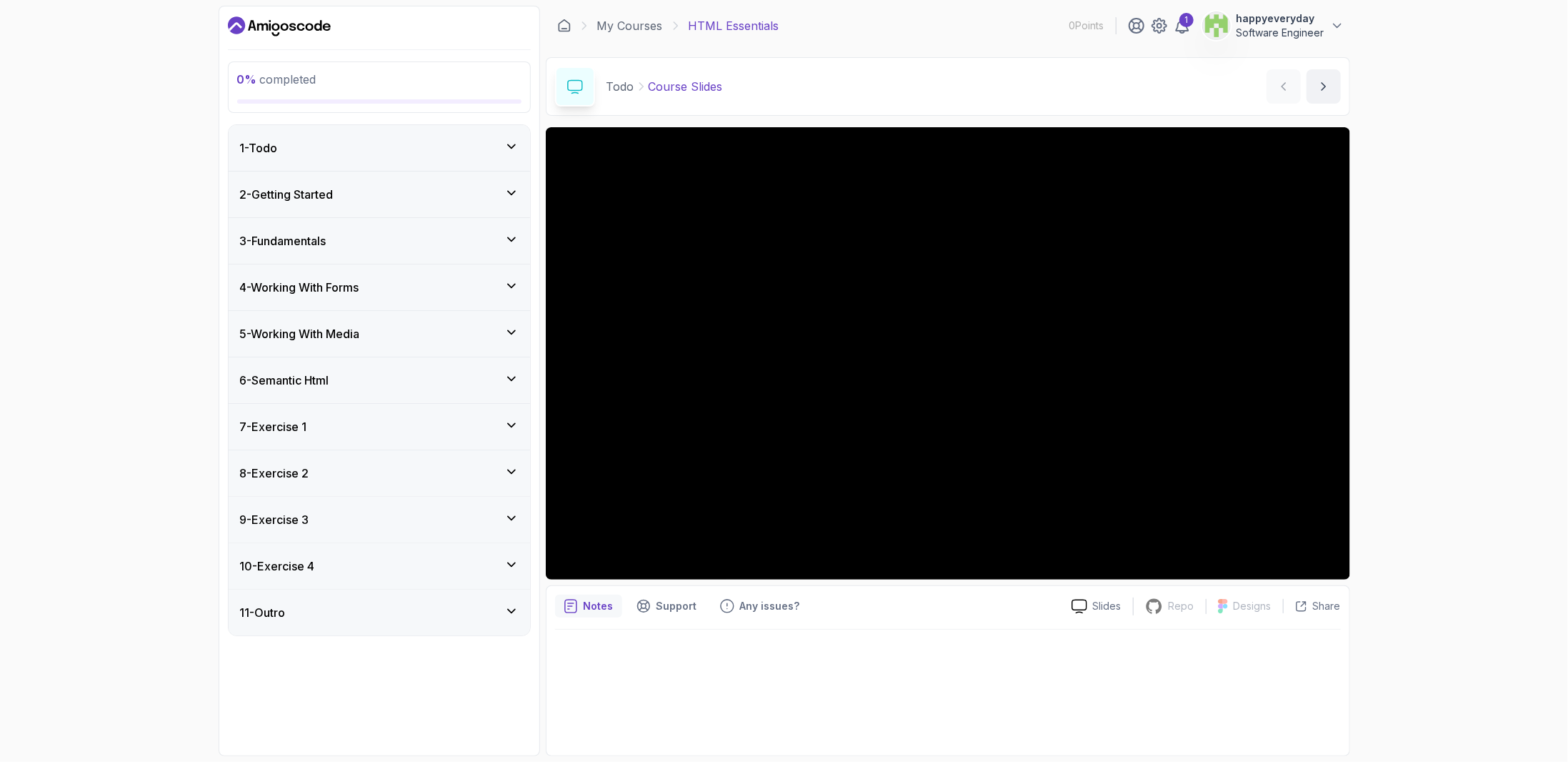
click at [446, 140] on div "1 - Todo" at bounding box center [380, 148] width 279 height 17
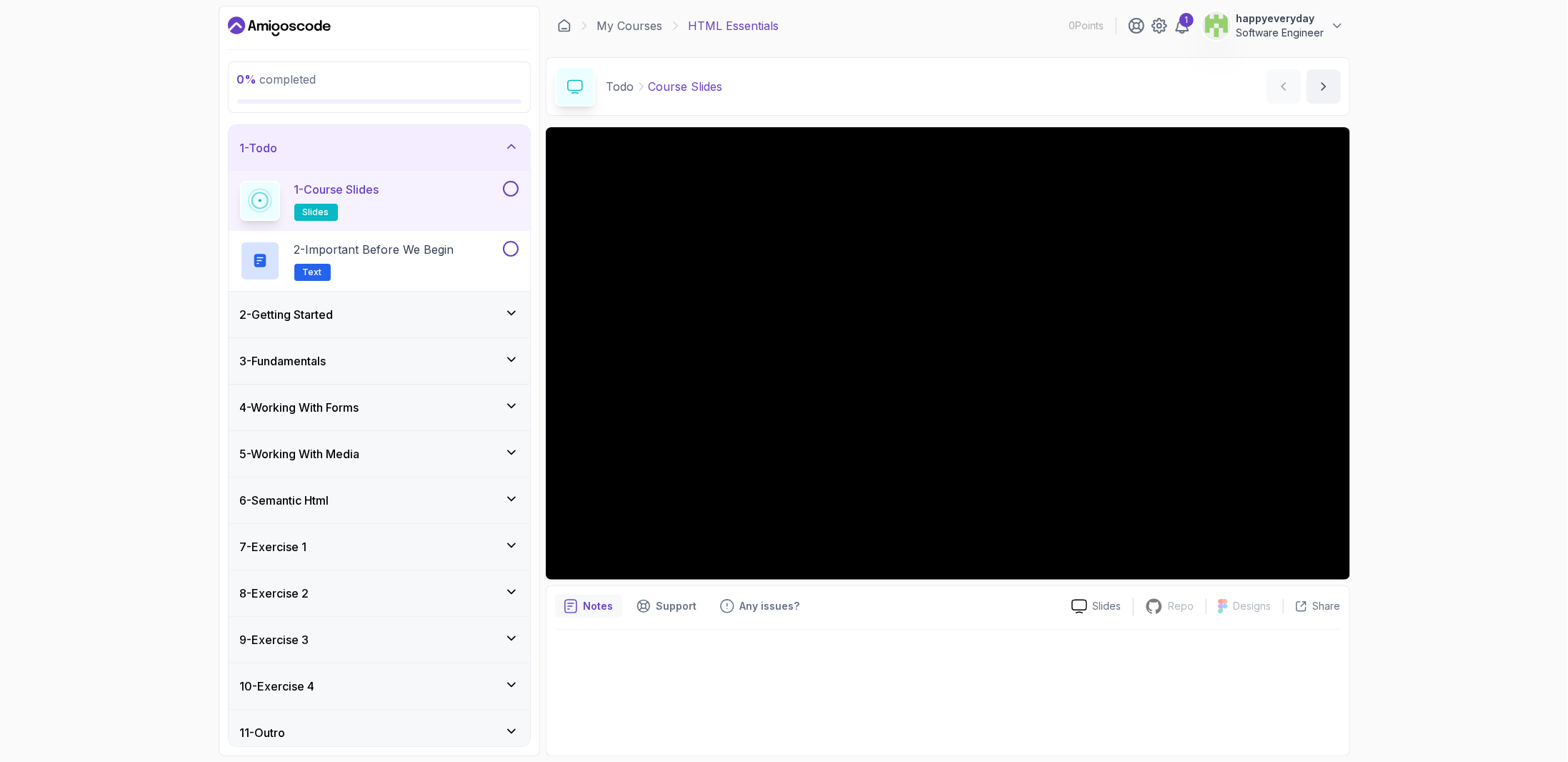
click at [313, 217] on span "slides" at bounding box center [316, 213] width 26 height 12
click at [317, 207] on span "slides" at bounding box center [316, 213] width 26 height 12
